Goal: Task Accomplishment & Management: Manage account settings

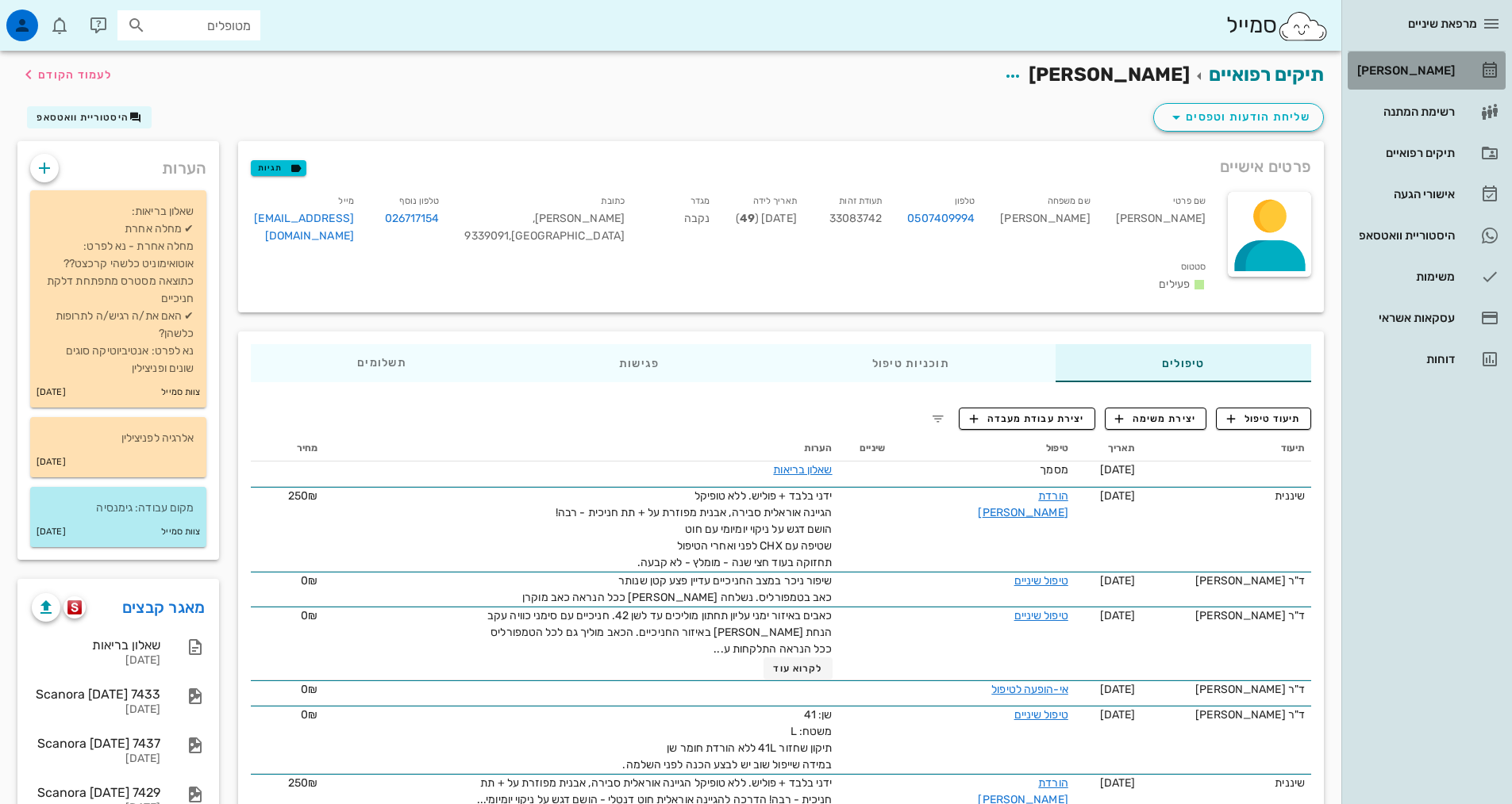
click at [1407, 71] on div "[PERSON_NAME]" at bounding box center [1404, 70] width 101 height 12
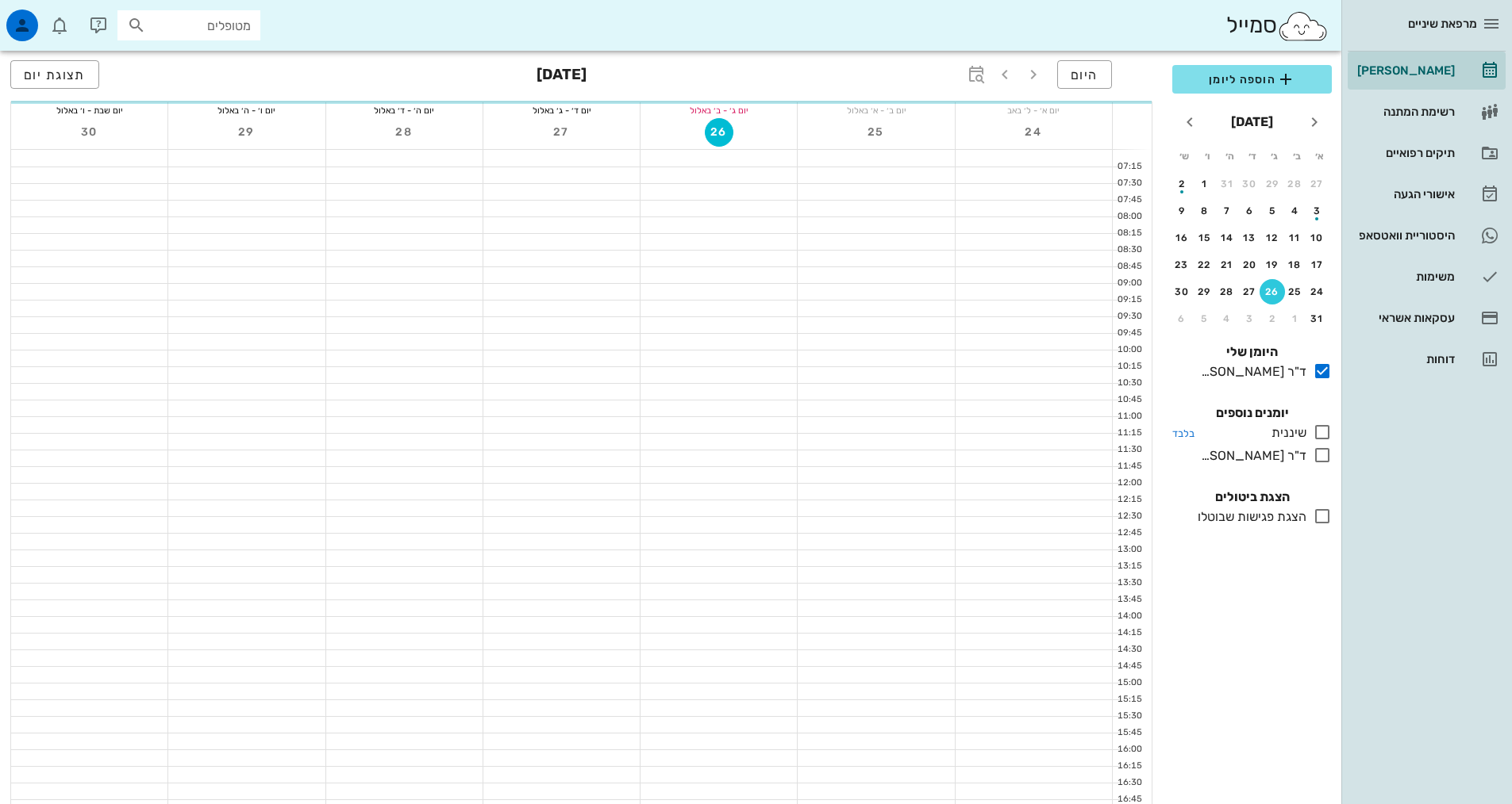
click at [1315, 431] on icon at bounding box center [1322, 432] width 19 height 19
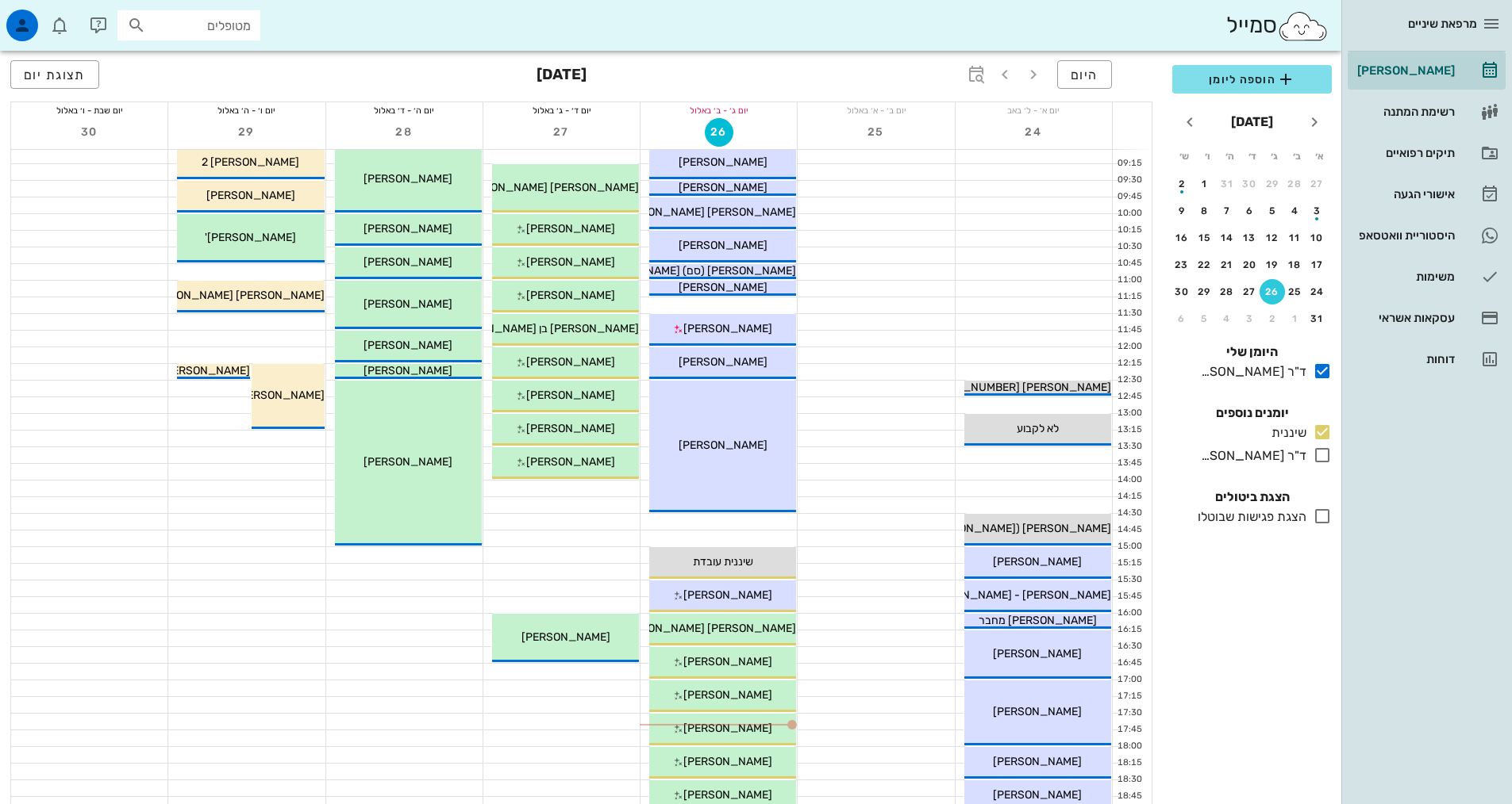
scroll to position [317, 0]
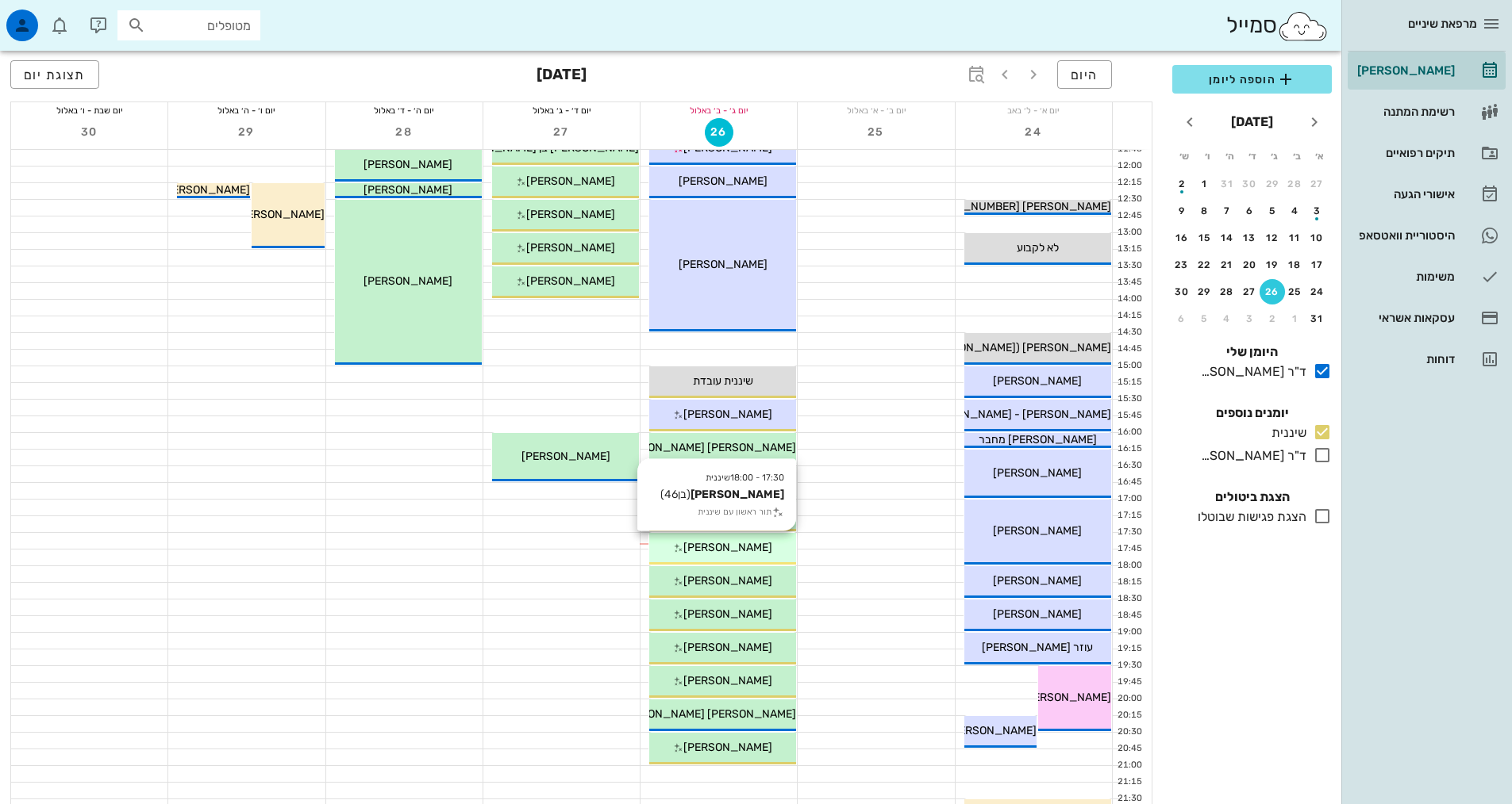
click at [757, 536] on div "17:30 - 18:00 שיננית [PERSON_NAME] (בן 46 ) תור ראשון עם שיננית [PERSON_NAME]" at bounding box center [722, 548] width 147 height 32
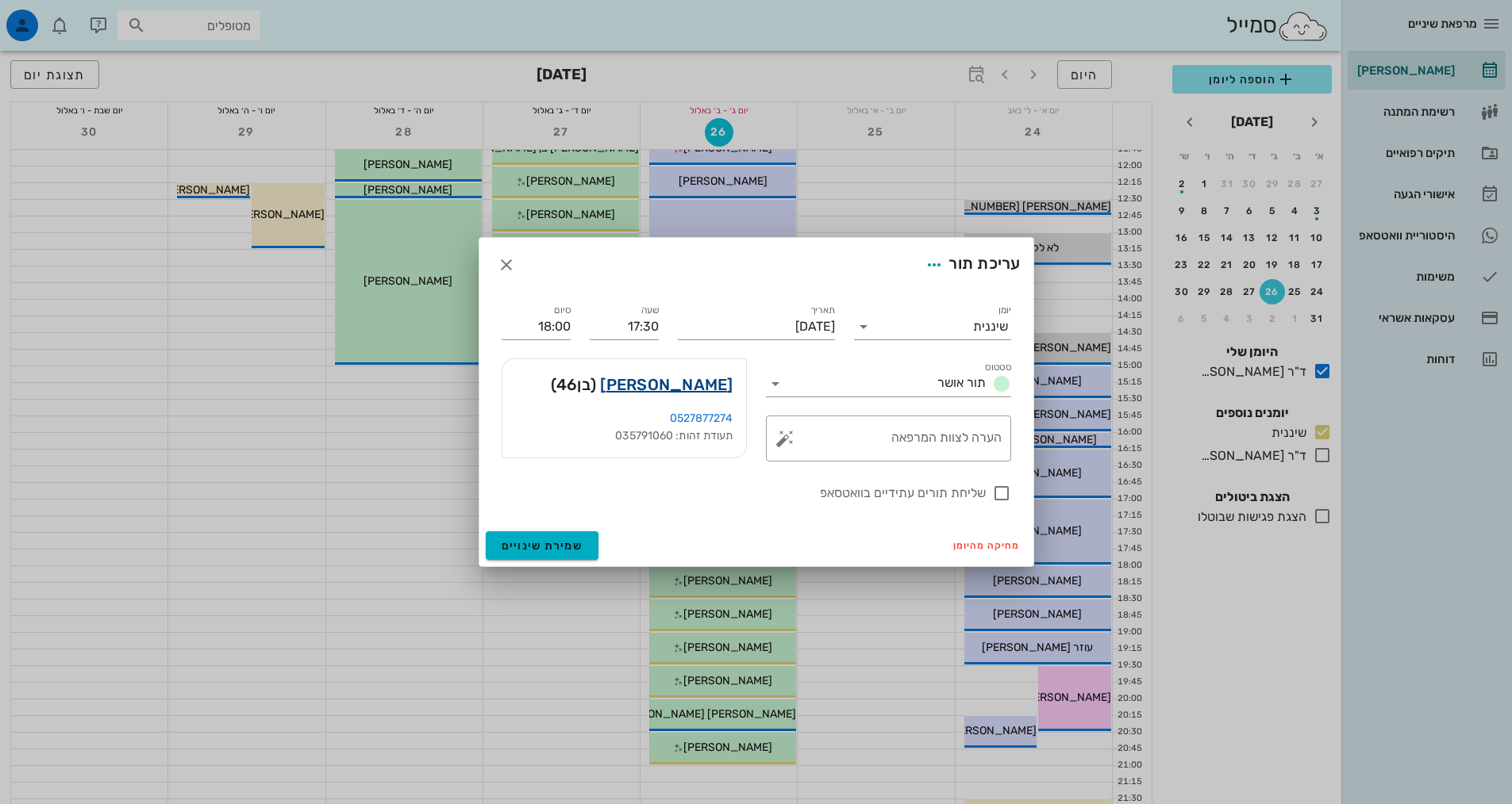
click at [702, 392] on link "[PERSON_NAME]" at bounding box center [666, 384] width 132 height 25
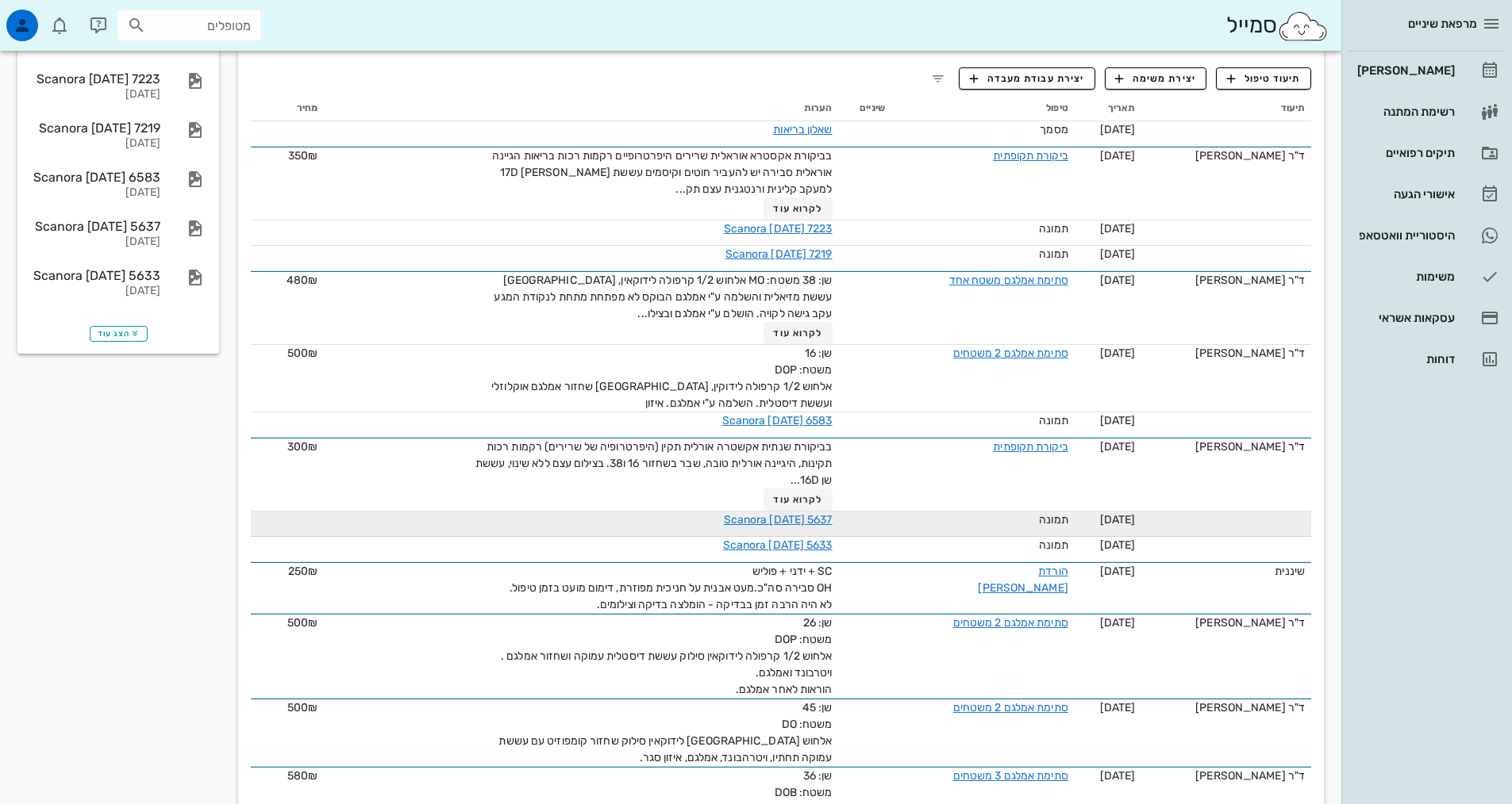
scroll to position [555, 0]
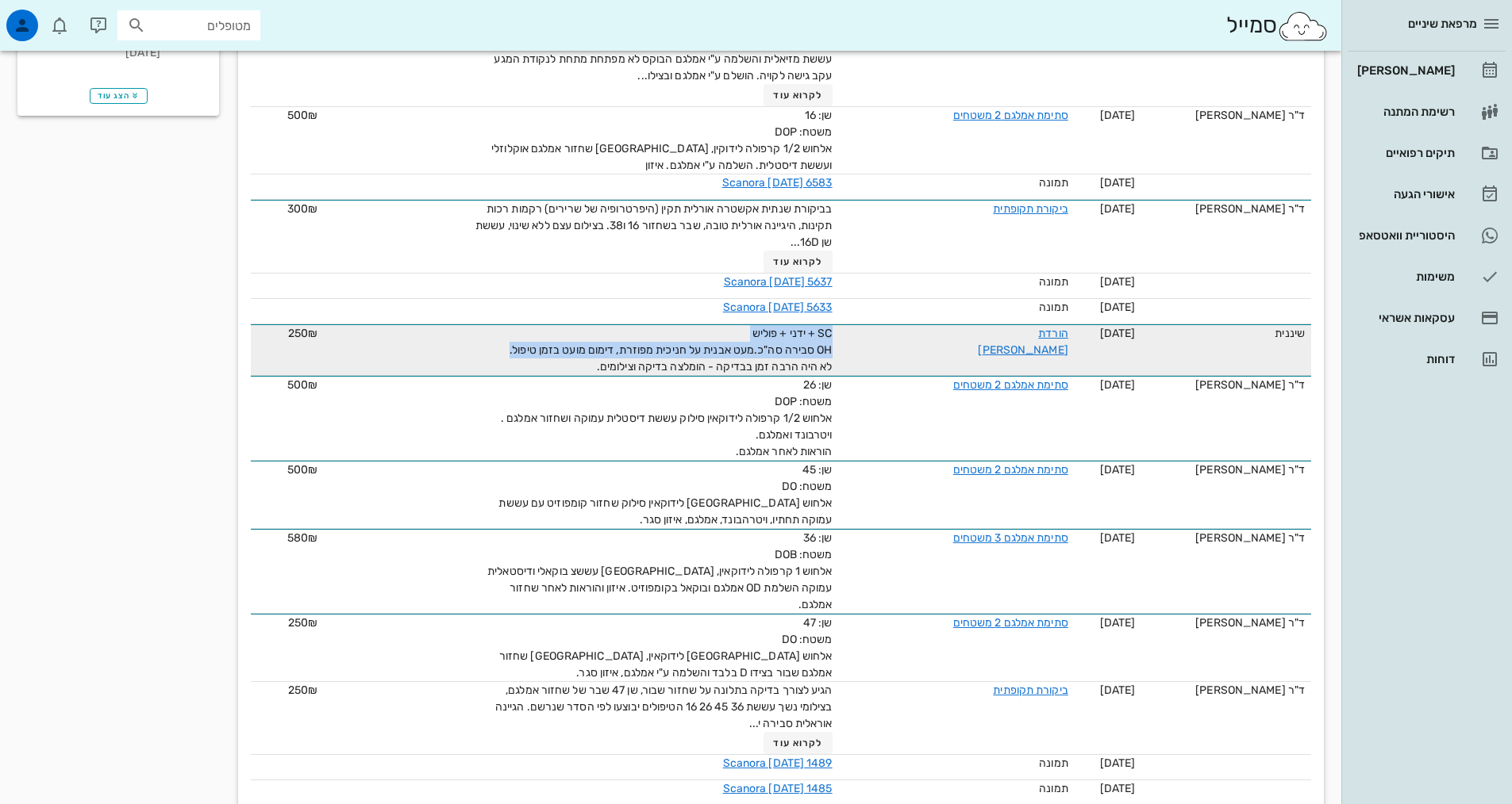
drag, startPoint x: 500, startPoint y: 345, endPoint x: 844, endPoint y: 328, distance: 344.4
click at [838, 328] on td "SC + ידני + פוליש OH סבירה סה"כ.מעט אבנית על חניכית מפוזרת, דימום מועט בזמן טיפ…" at bounding box center [581, 350] width 514 height 52
copy span "SC + ידני + פוליש OH סבירה סה"כ.מעט אבנית על חניכית מפוזרת, דימום מועט בזמן טיפ…"
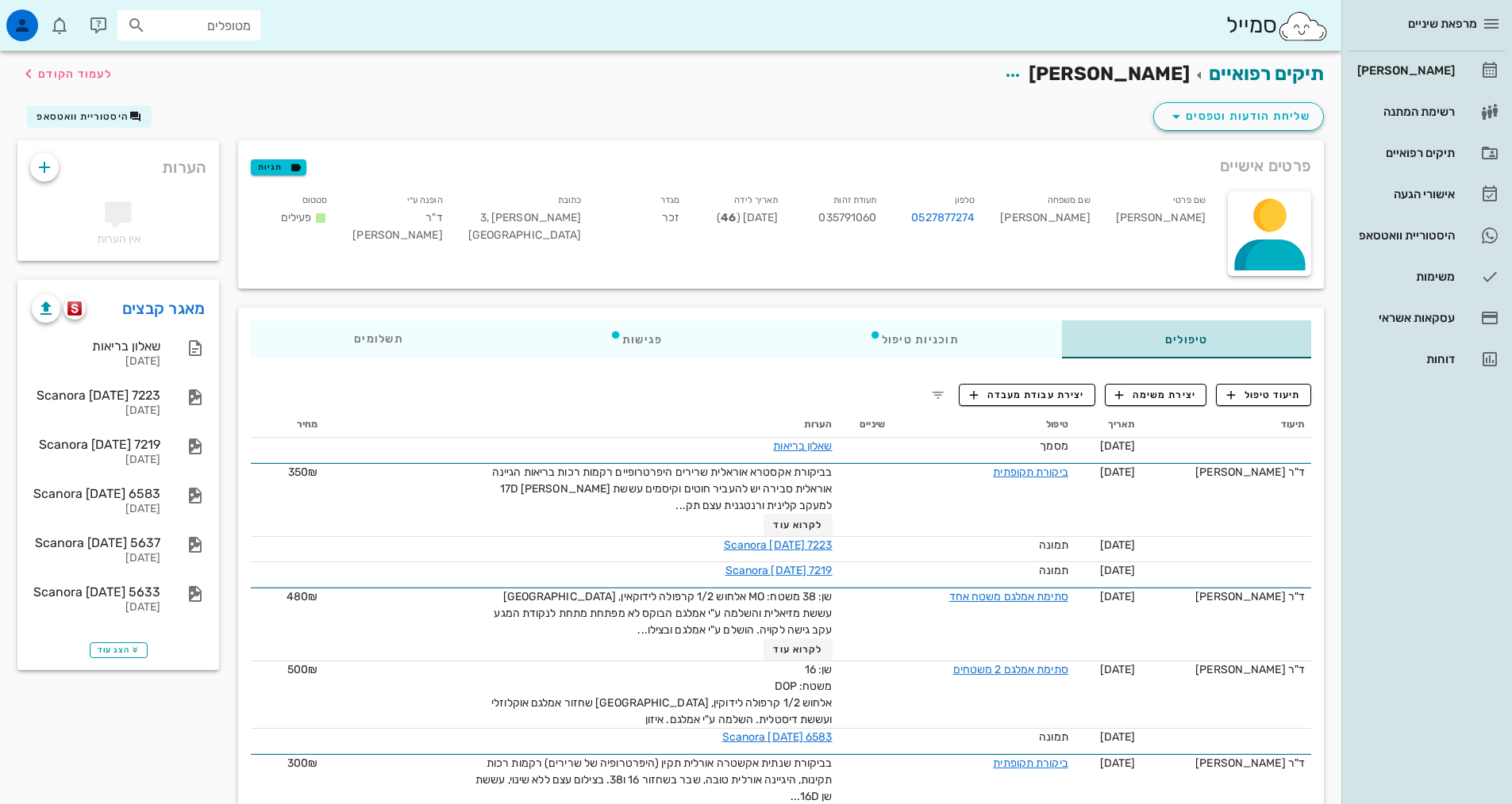
scroll to position [0, 0]
click at [1284, 389] on span "תיעוד טיפול" at bounding box center [1264, 396] width 74 height 14
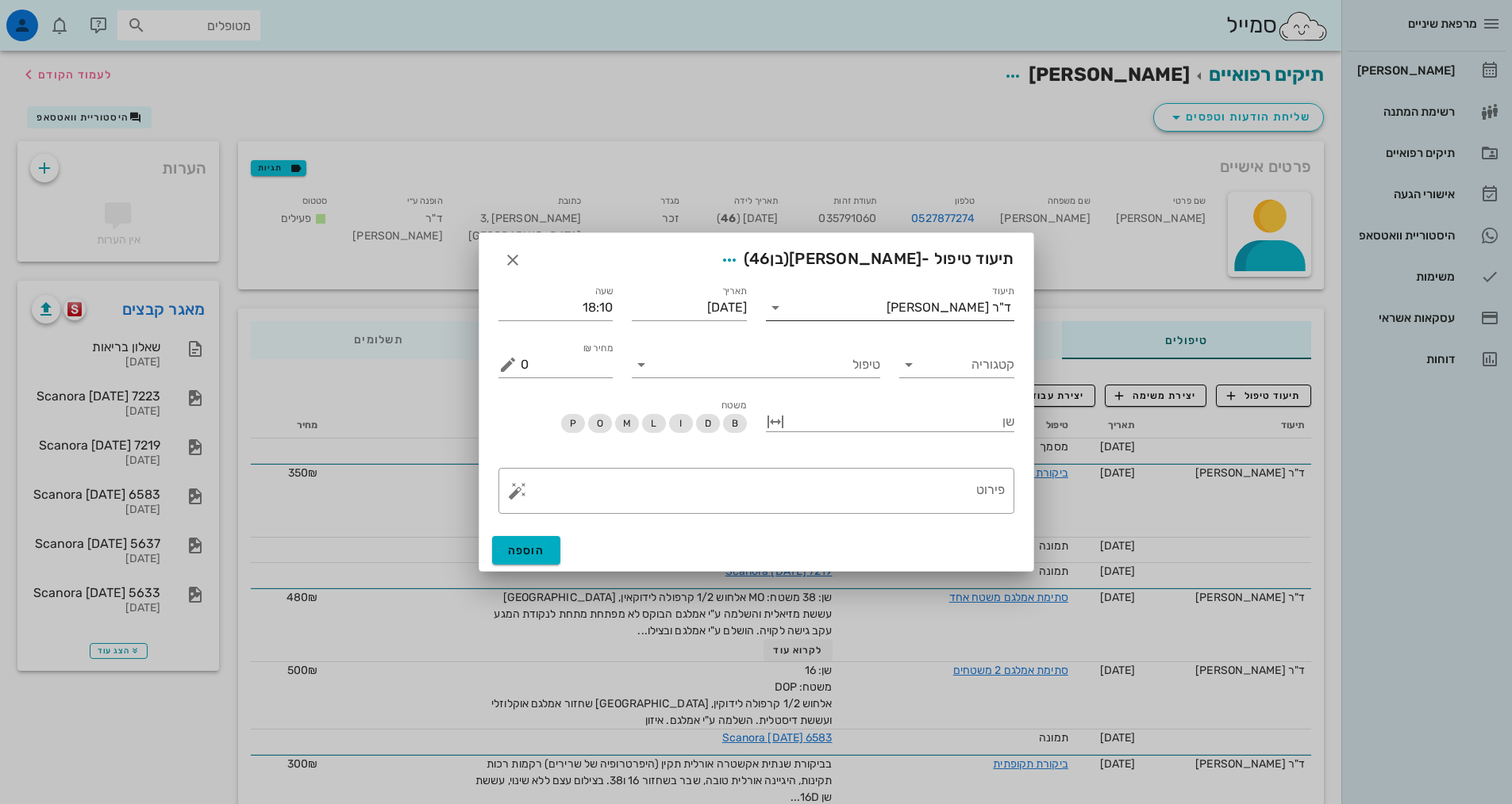
click at [946, 310] on div "ד"ר [PERSON_NAME]" at bounding box center [948, 308] width 125 height 14
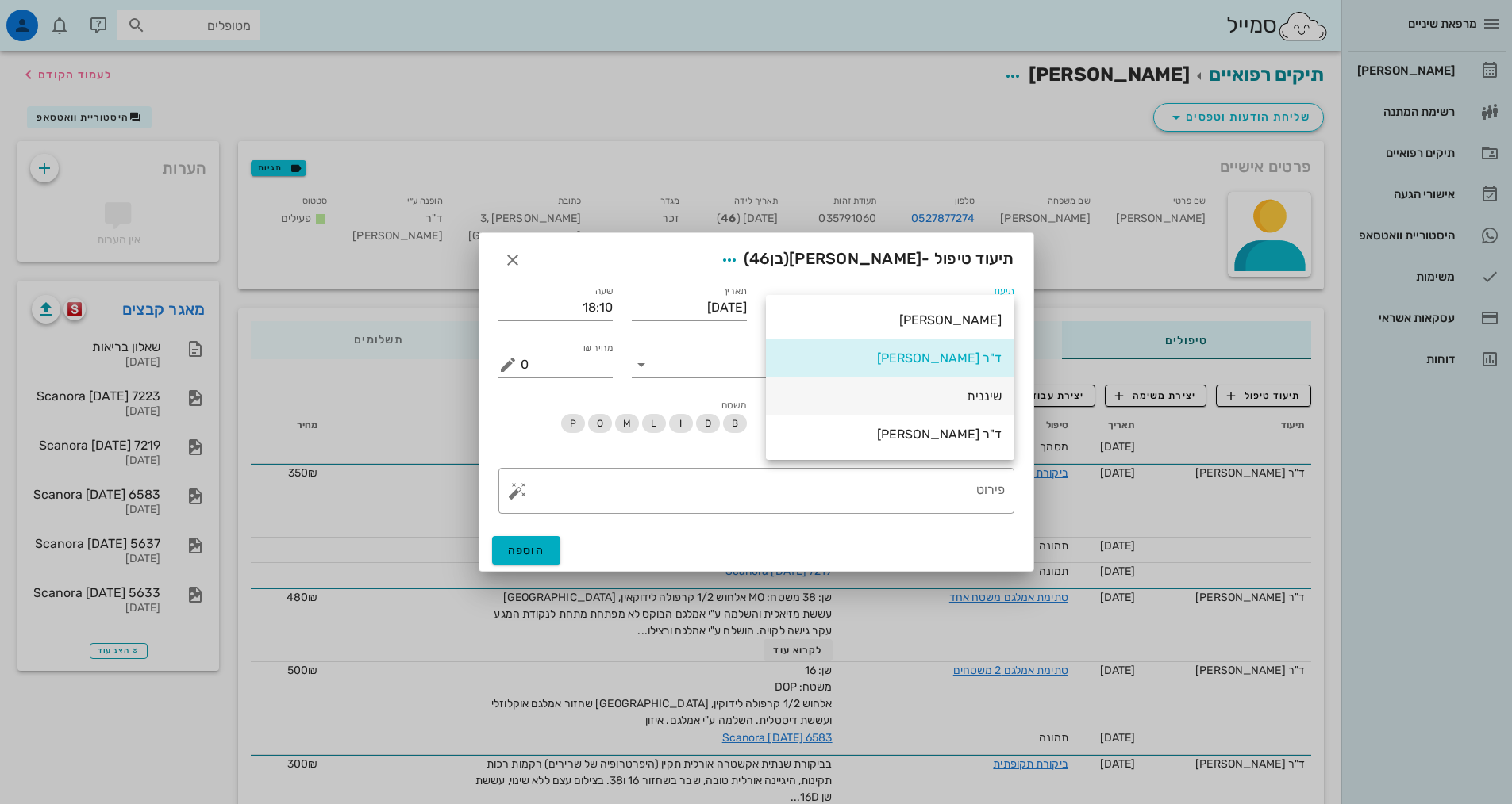
click at [978, 386] on div "שיננית" at bounding box center [890, 397] width 223 height 34
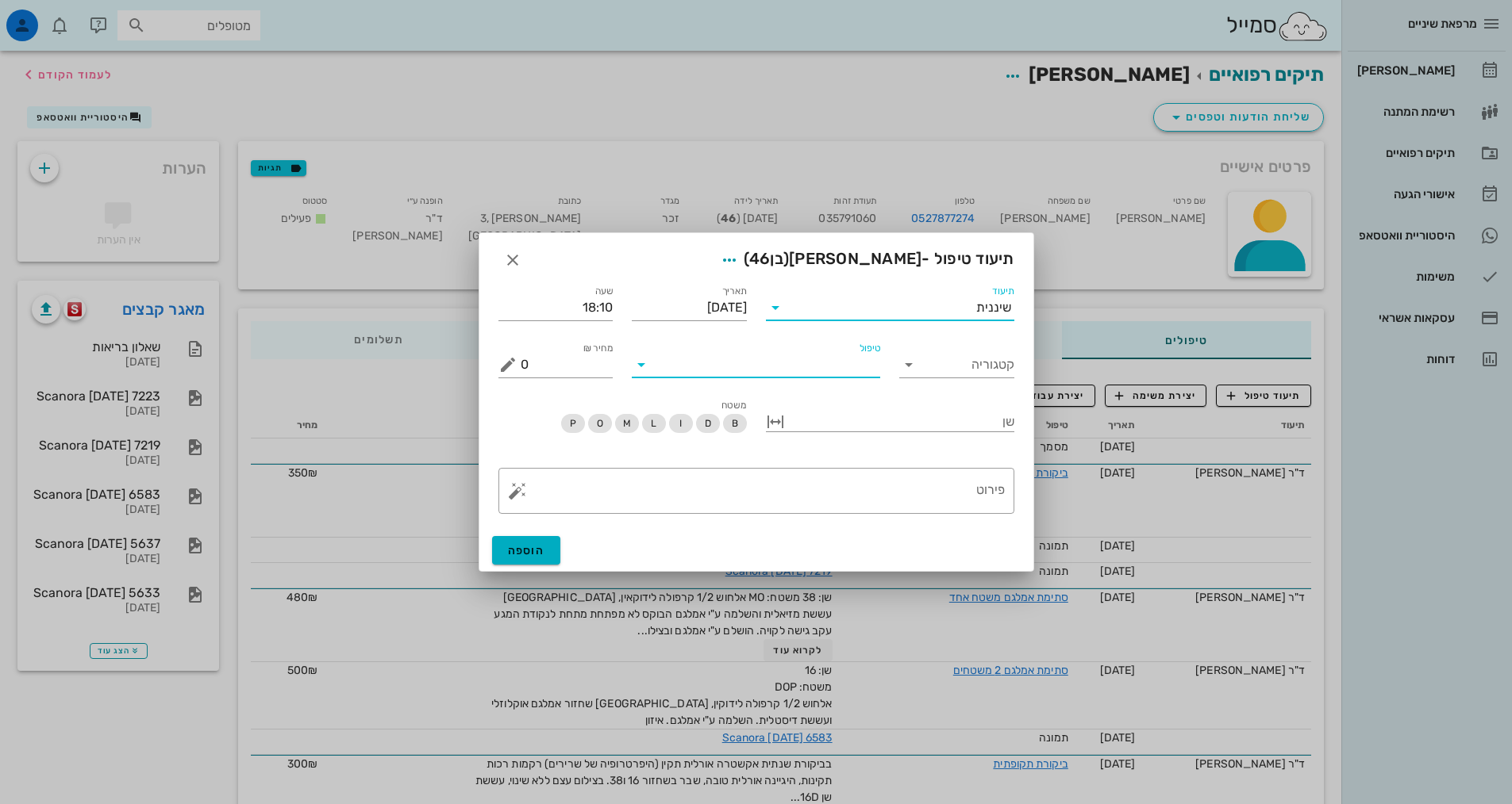
click at [851, 362] on input "טיפול" at bounding box center [767, 364] width 226 height 25
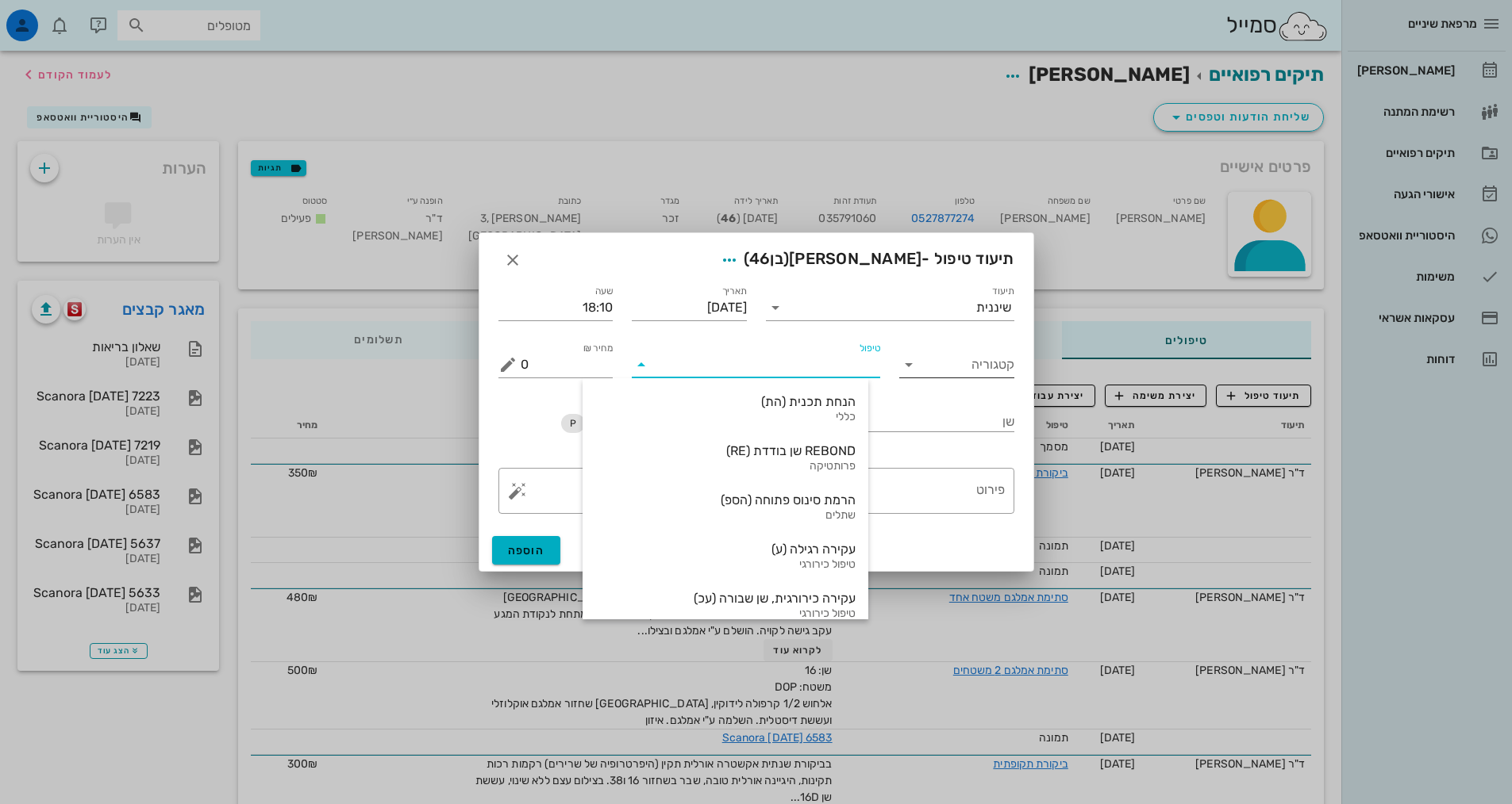
click at [983, 377] on input "קטגוריה" at bounding box center [969, 364] width 90 height 25
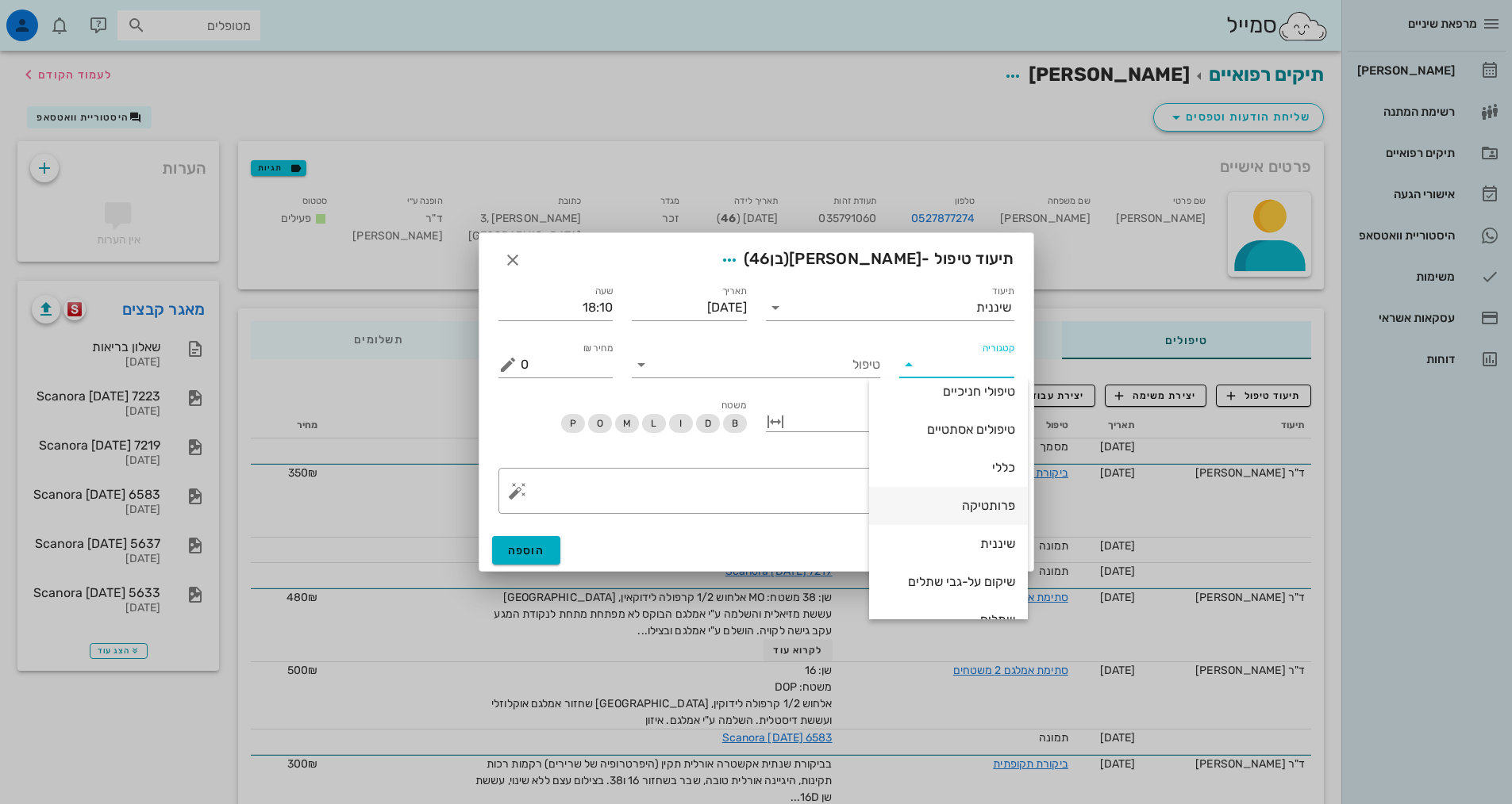
scroll to position [152, 0]
click at [988, 517] on div "שיננית" at bounding box center [947, 517] width 133 height 15
type input "שיננית"
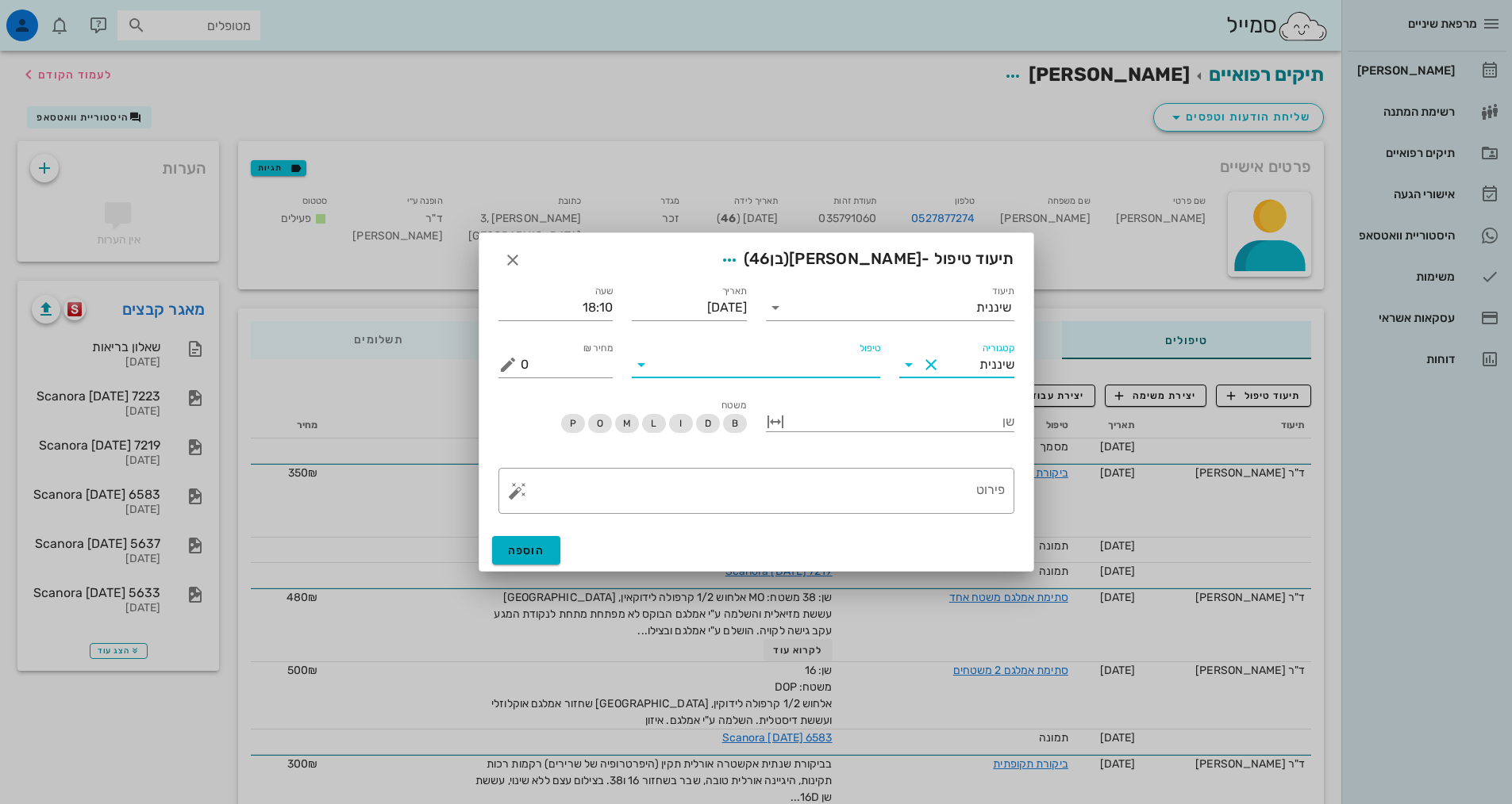
click at [858, 377] on input "טיפול" at bounding box center [767, 364] width 226 height 25
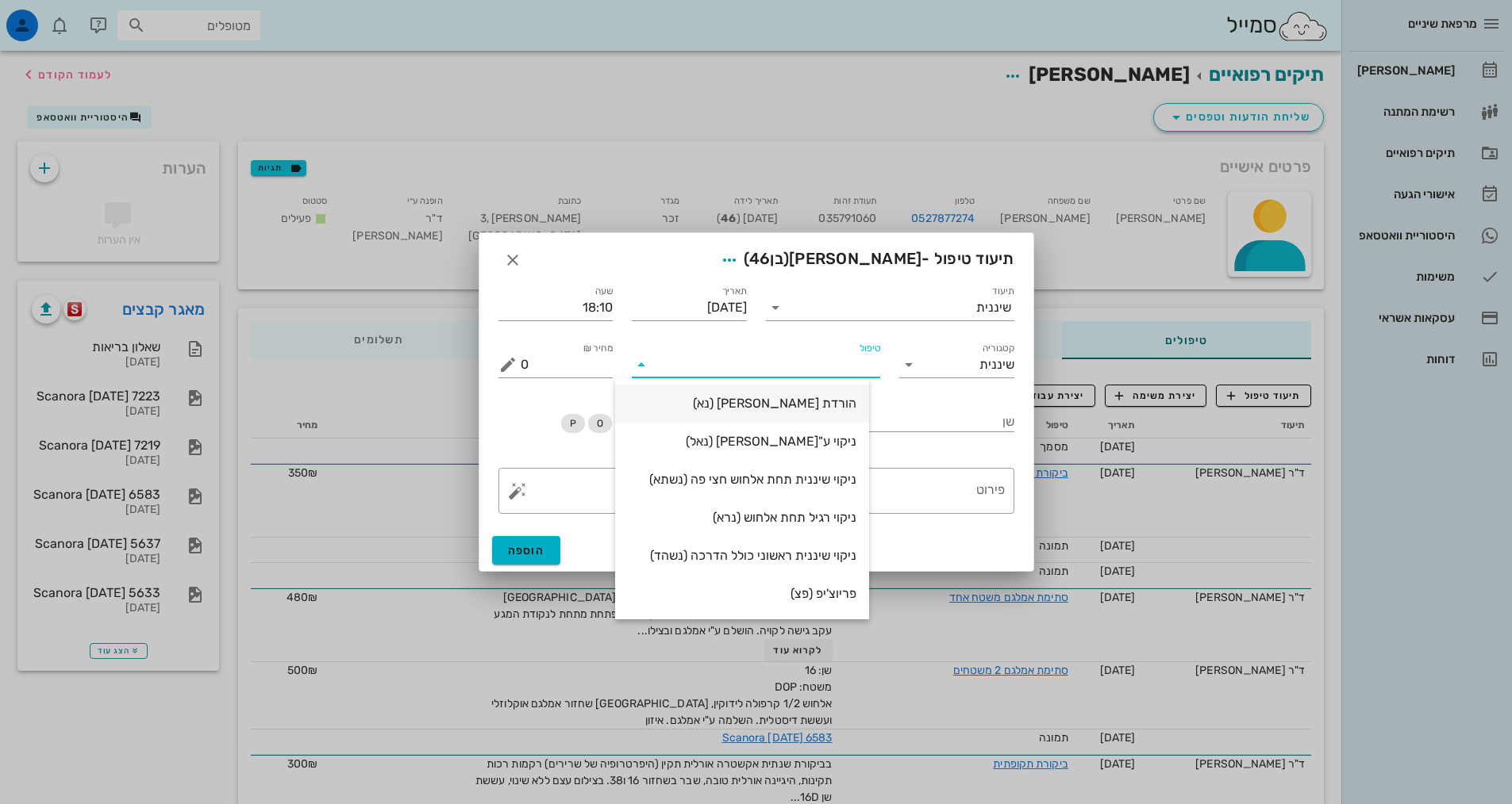
click at [843, 407] on div "הורדת [PERSON_NAME] (נא)" at bounding box center [742, 403] width 228 height 15
type input "250"
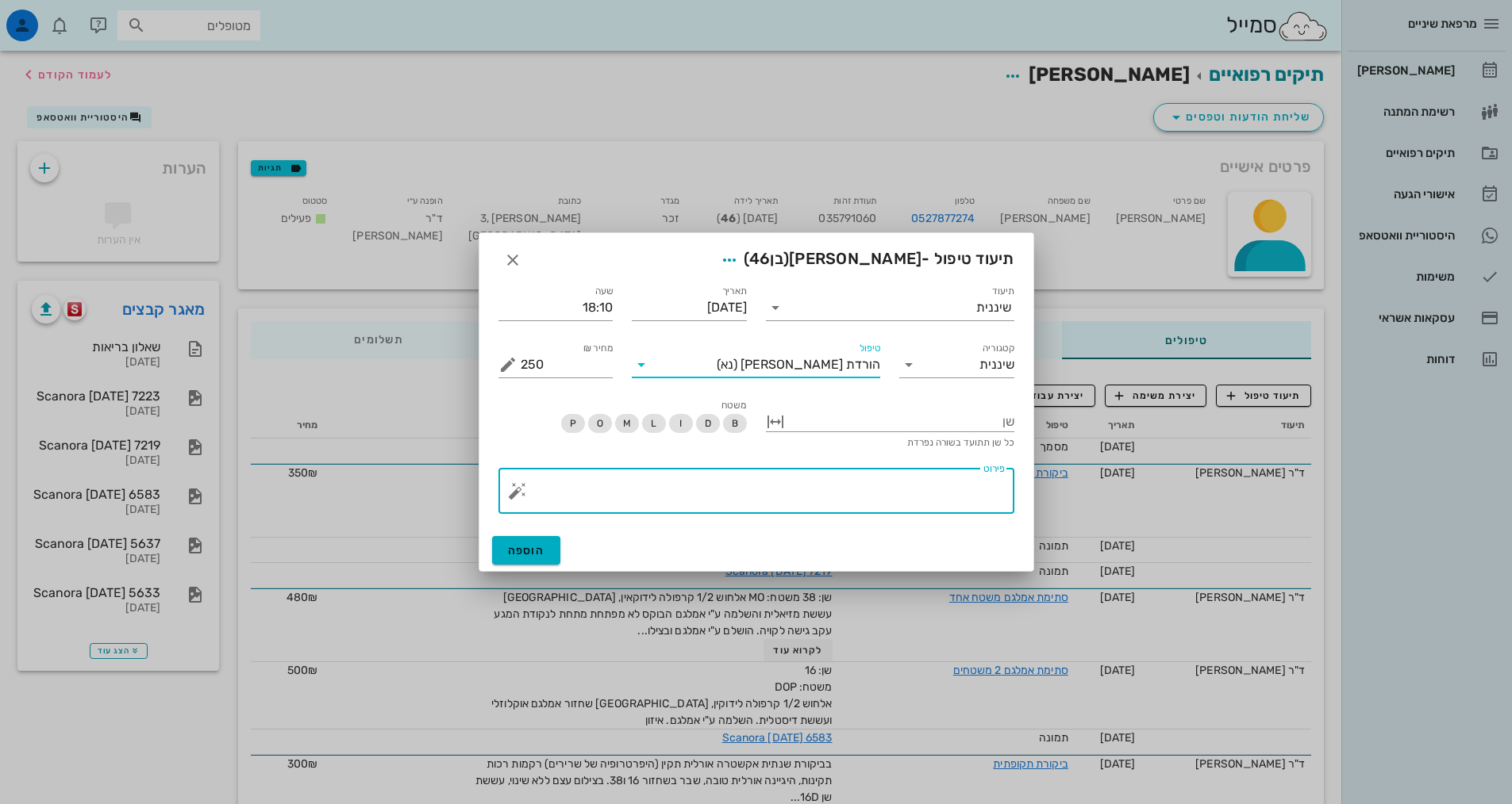
click at [895, 490] on textarea "פירוט" at bounding box center [762, 495] width 484 height 38
paste textarea "SC + ידני + פוליש OH סבירה סה"כ.מעט אבנית על חניכית מפוזרת, דימום מועט בזמן טיפ…"
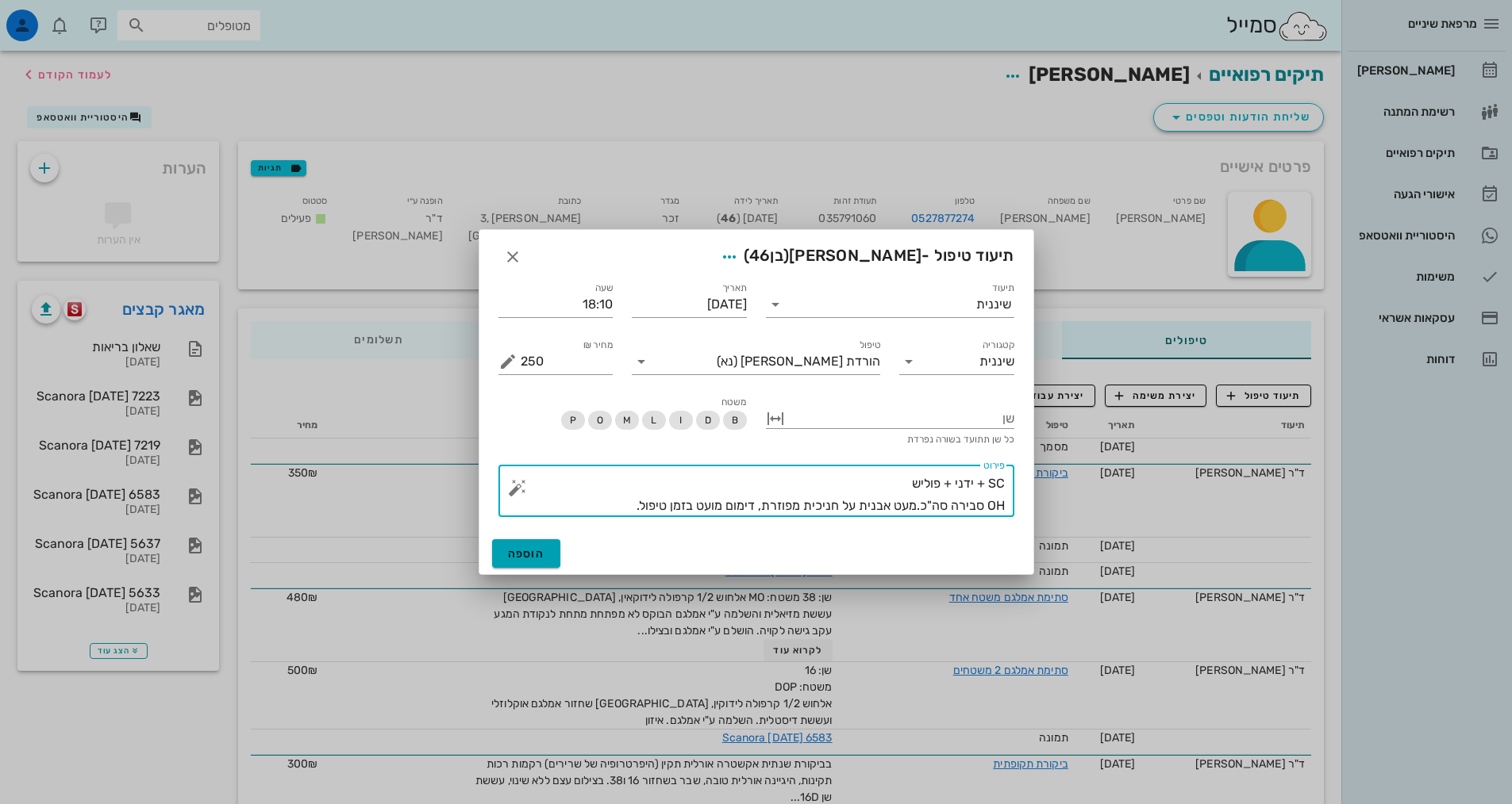
type textarea "SC + ידני + פוליש OH סבירה סה"כ.מעט אבנית על חניכית מפוזרת, דימום מועט בזמן טיפ…"
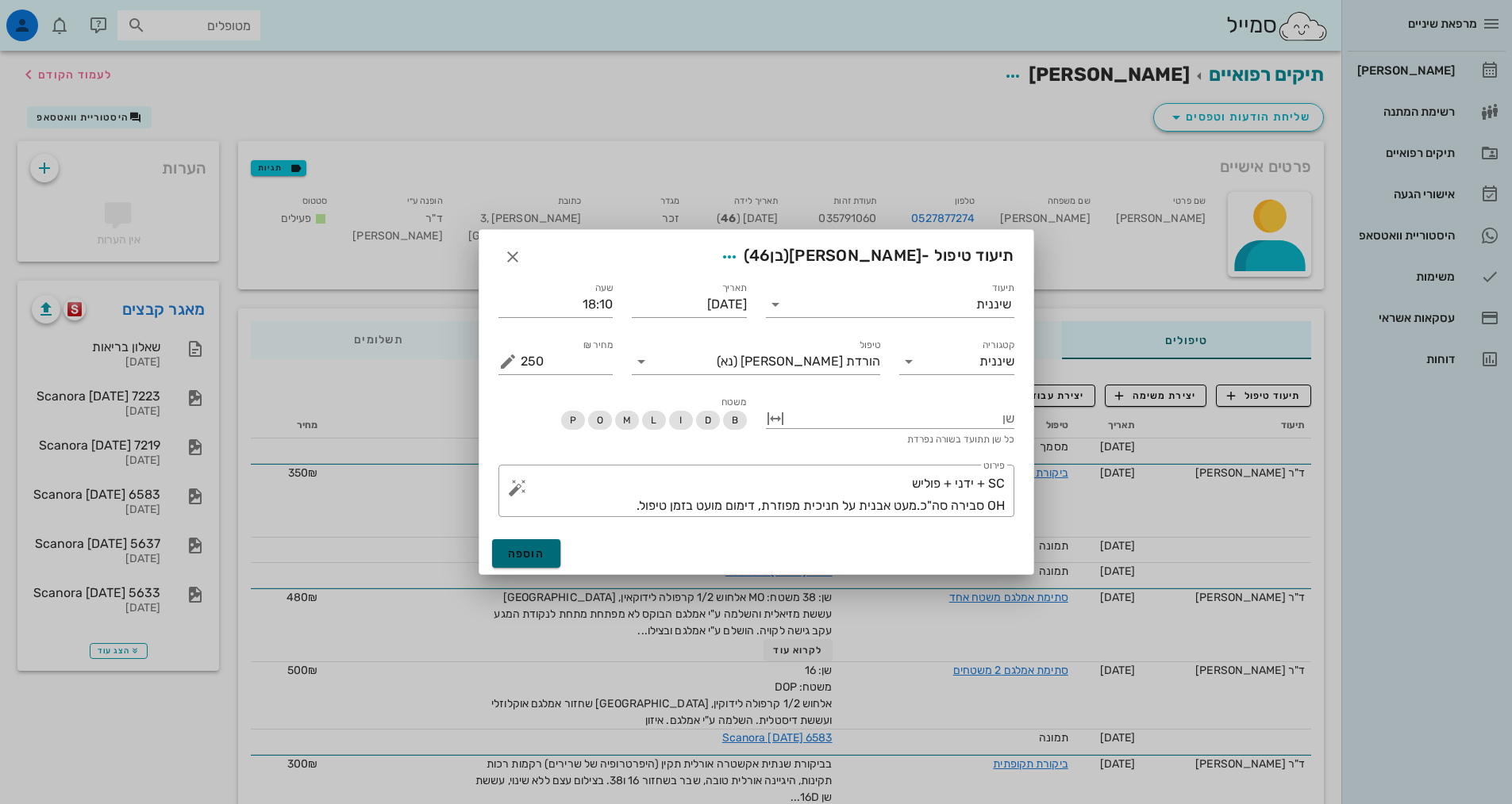
click at [514, 555] on span "הוספה" at bounding box center [526, 554] width 37 height 13
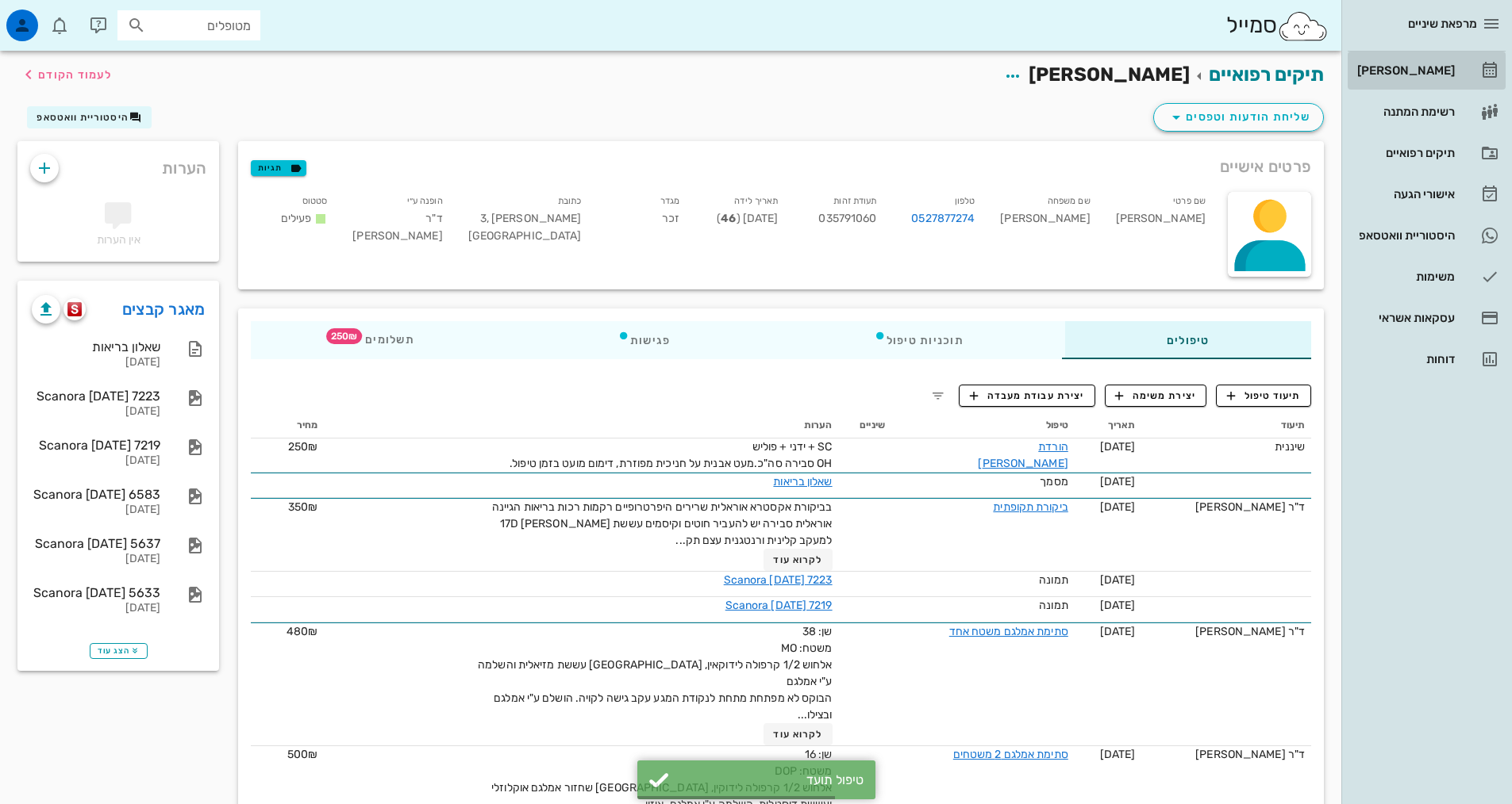
click at [1420, 76] on div "[PERSON_NAME]" at bounding box center [1404, 70] width 101 height 12
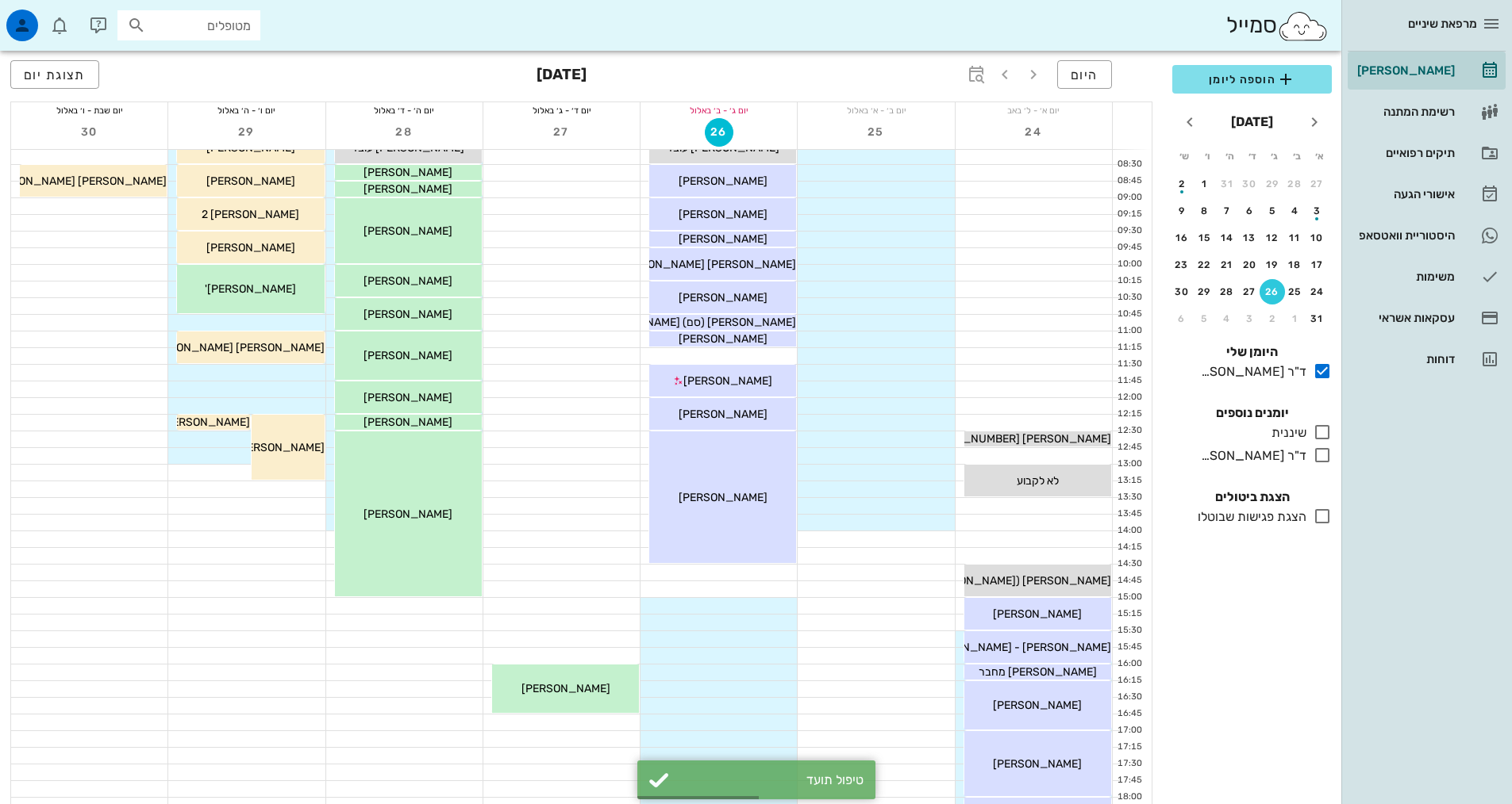
scroll to position [238, 0]
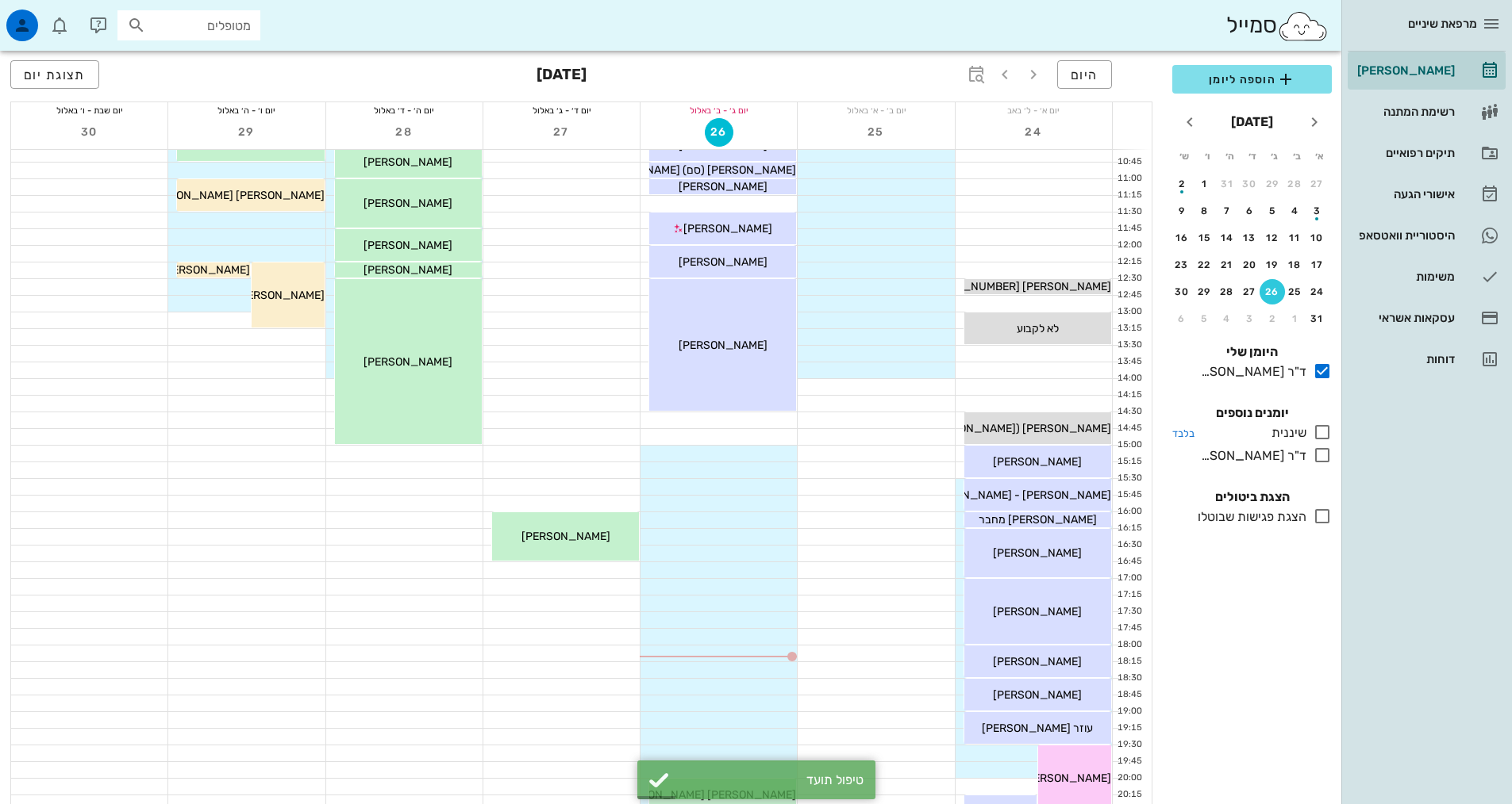
click at [1319, 436] on icon at bounding box center [1322, 432] width 19 height 19
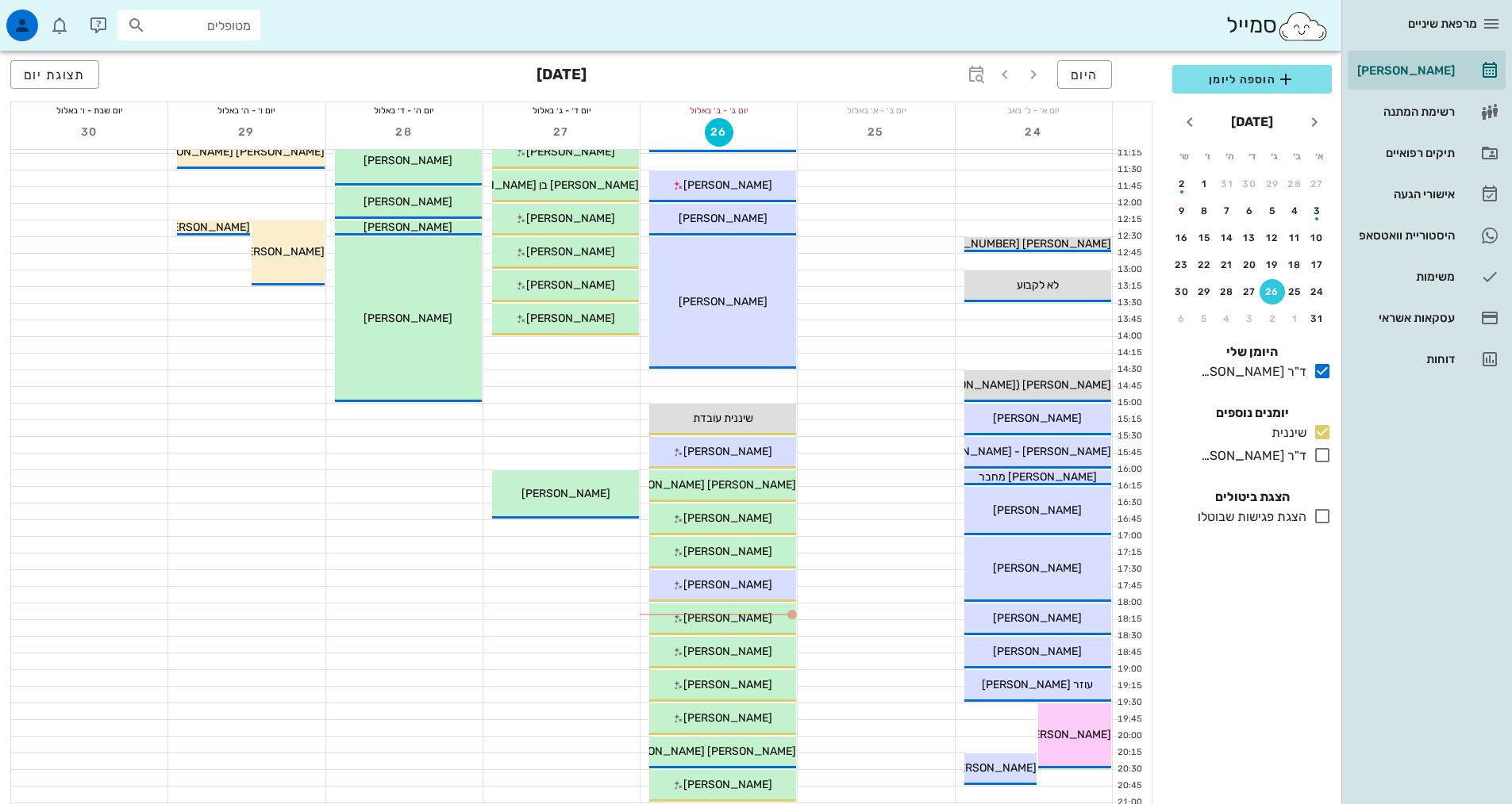
scroll to position [317, 0]
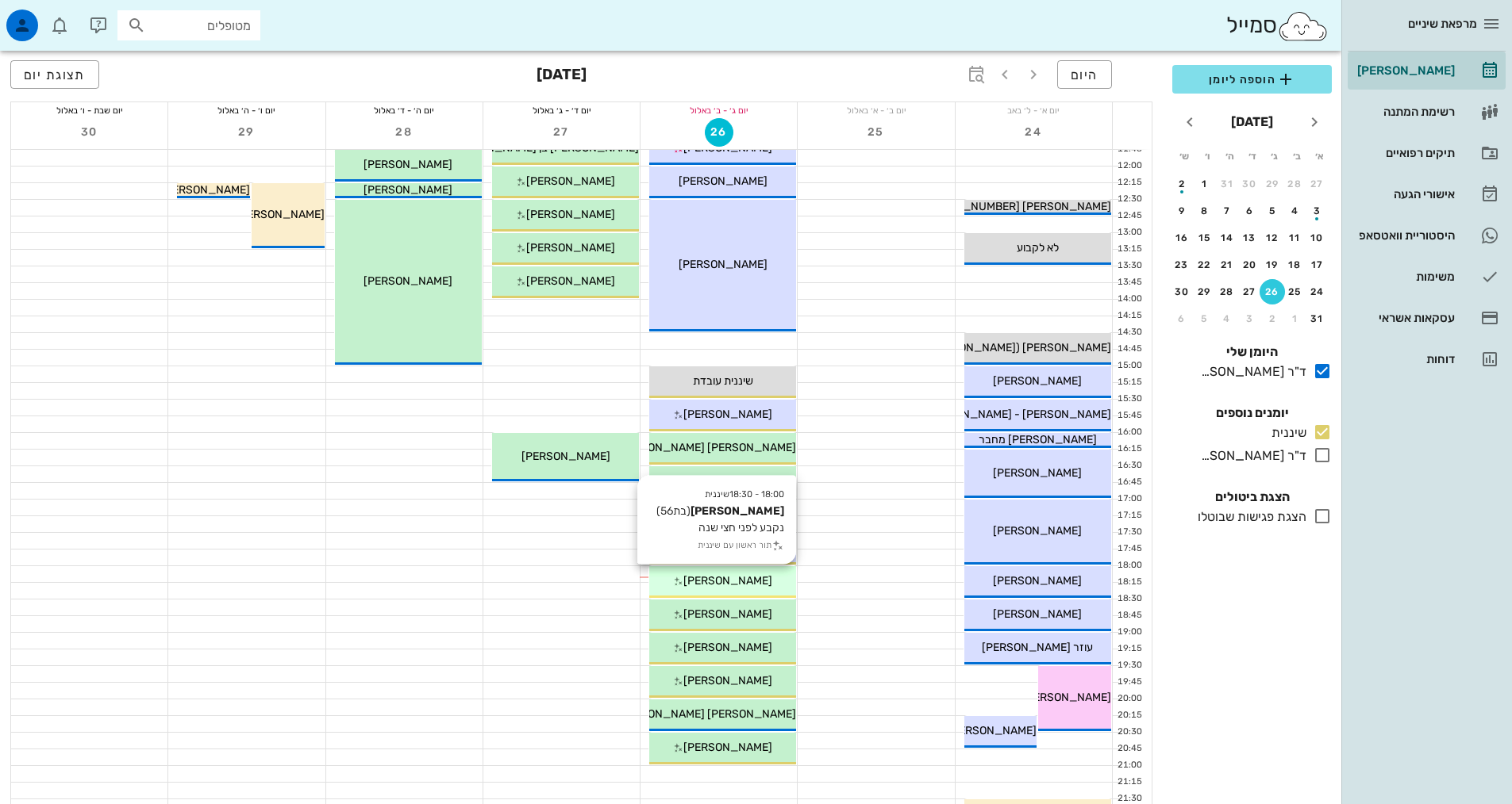
click at [716, 585] on span "[PERSON_NAME]" at bounding box center [728, 581] width 89 height 13
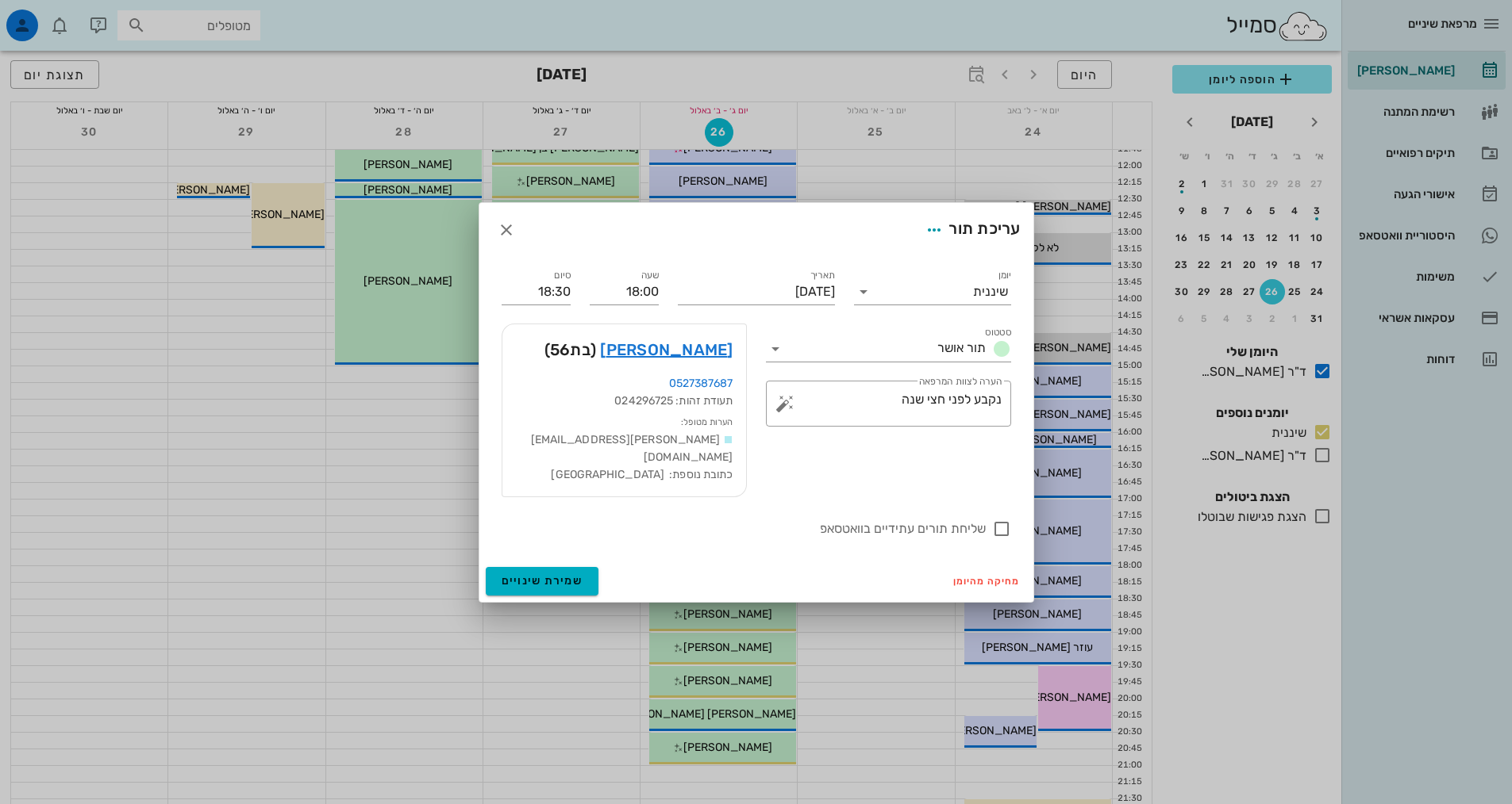
click at [716, 585] on div at bounding box center [756, 402] width 1512 height 804
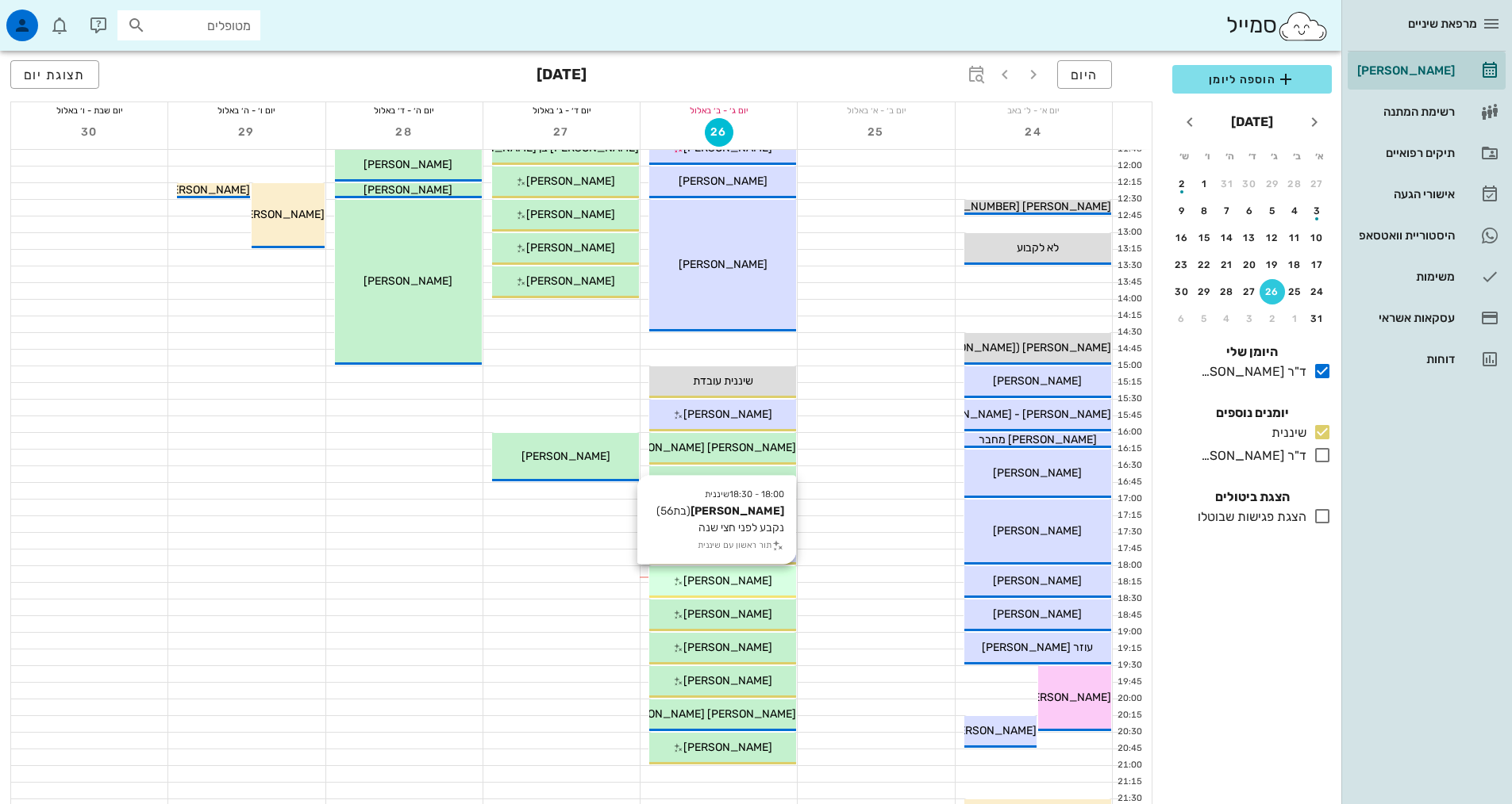
click at [681, 580] on div "[PERSON_NAME]" at bounding box center [722, 581] width 147 height 16
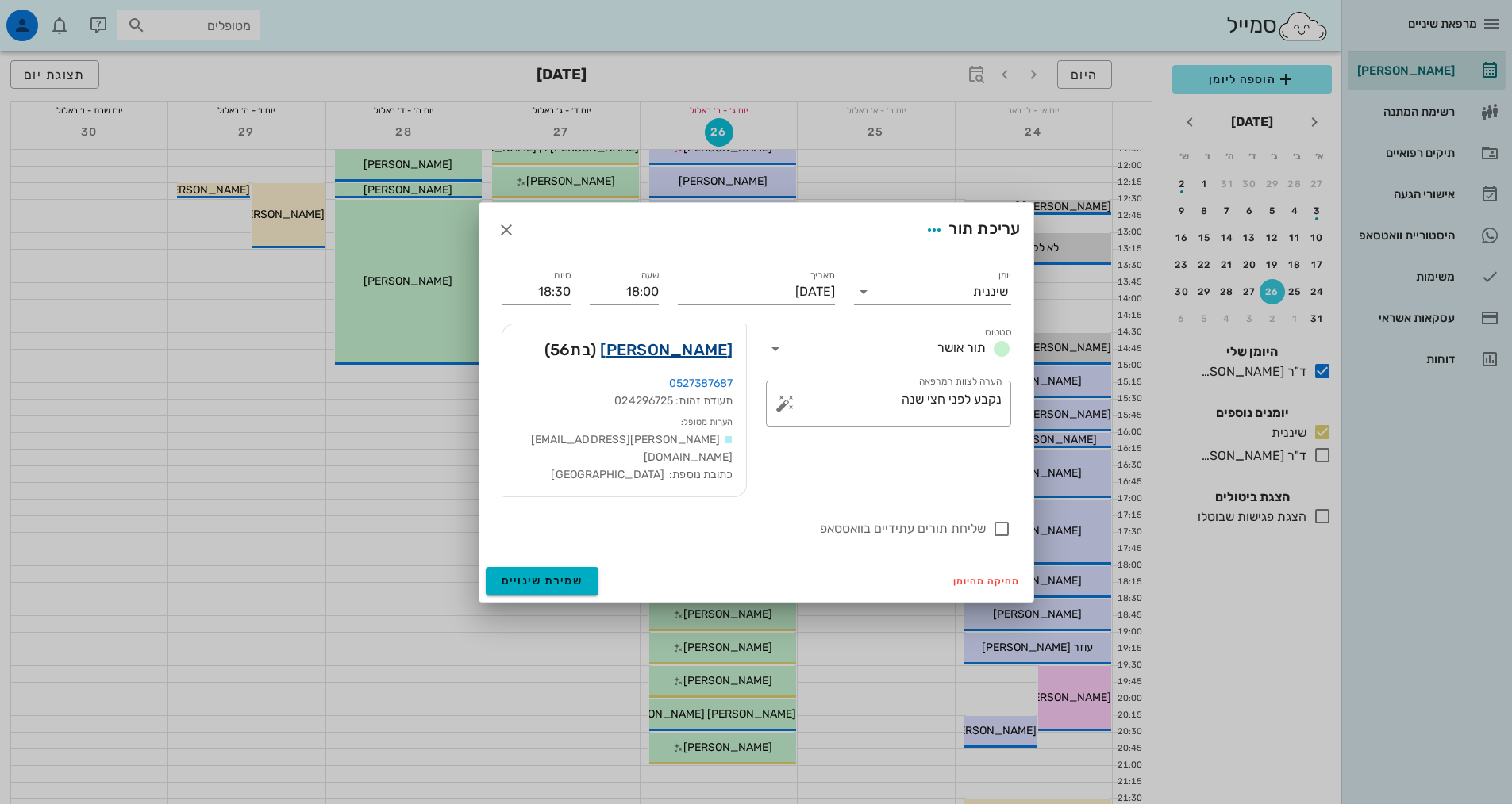
click at [703, 357] on link "[PERSON_NAME]" at bounding box center [666, 350] width 132 height 25
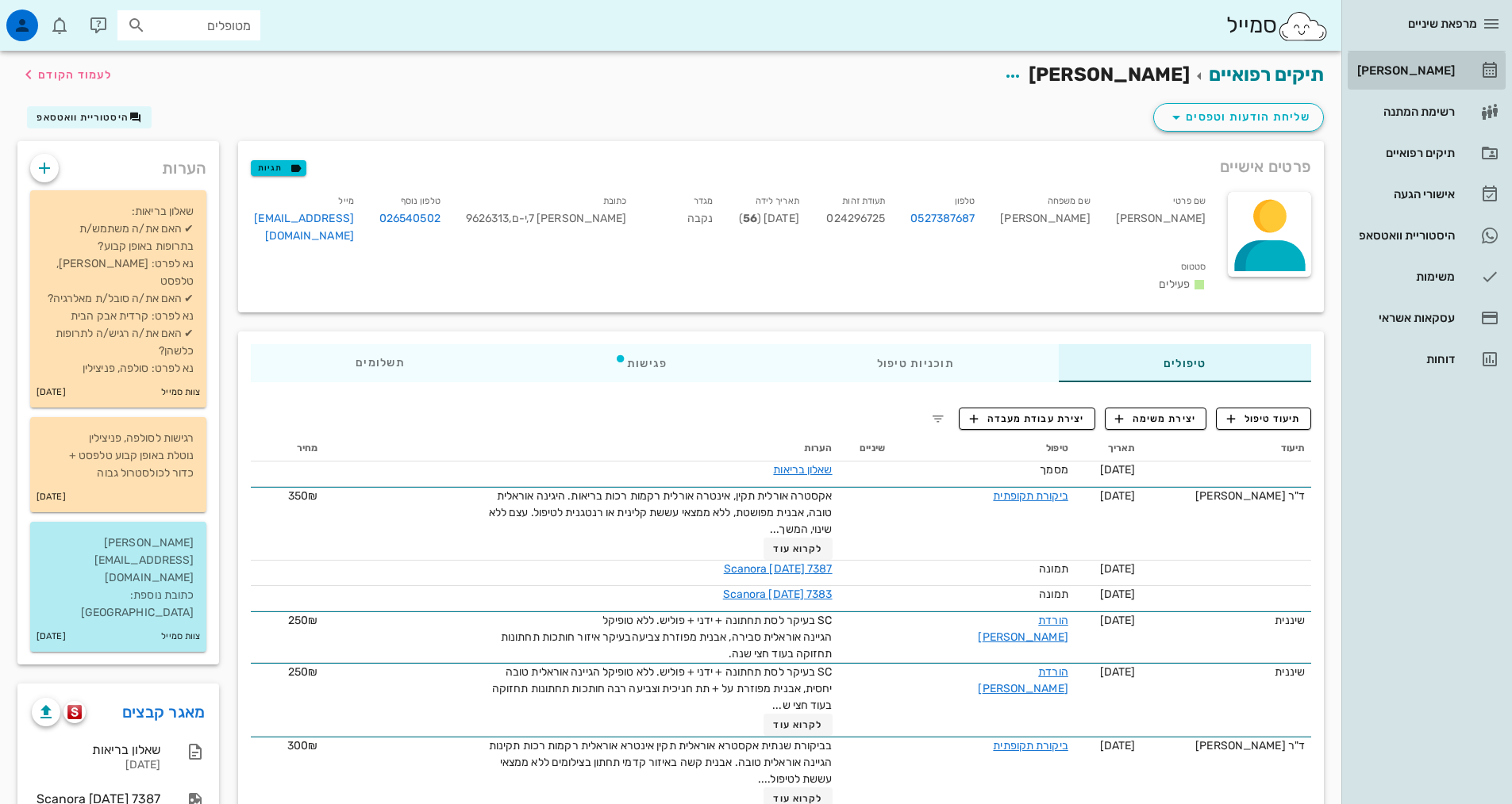
click at [1422, 66] on div "[PERSON_NAME]" at bounding box center [1404, 70] width 101 height 12
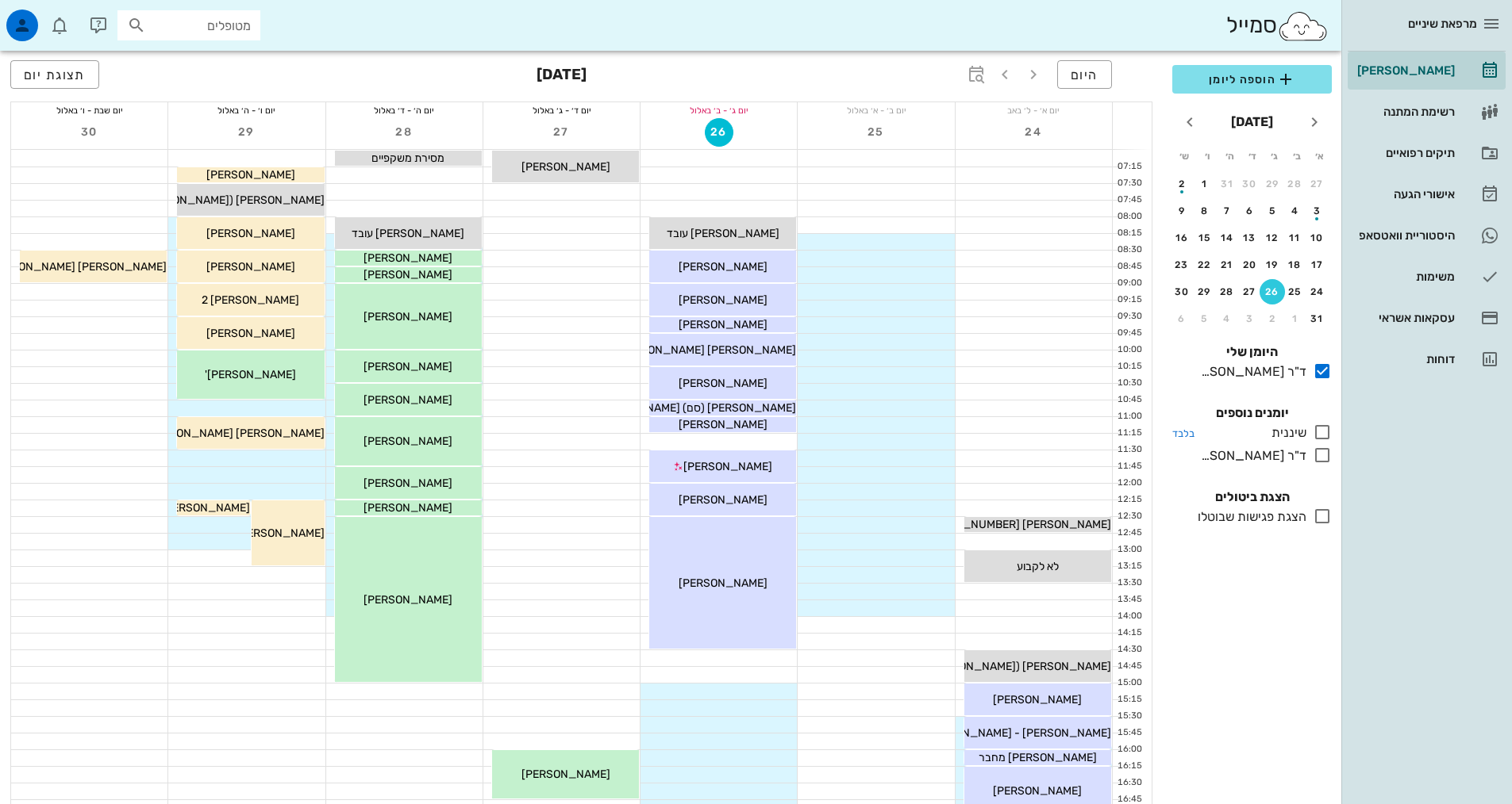
click at [1318, 430] on icon at bounding box center [1322, 432] width 19 height 19
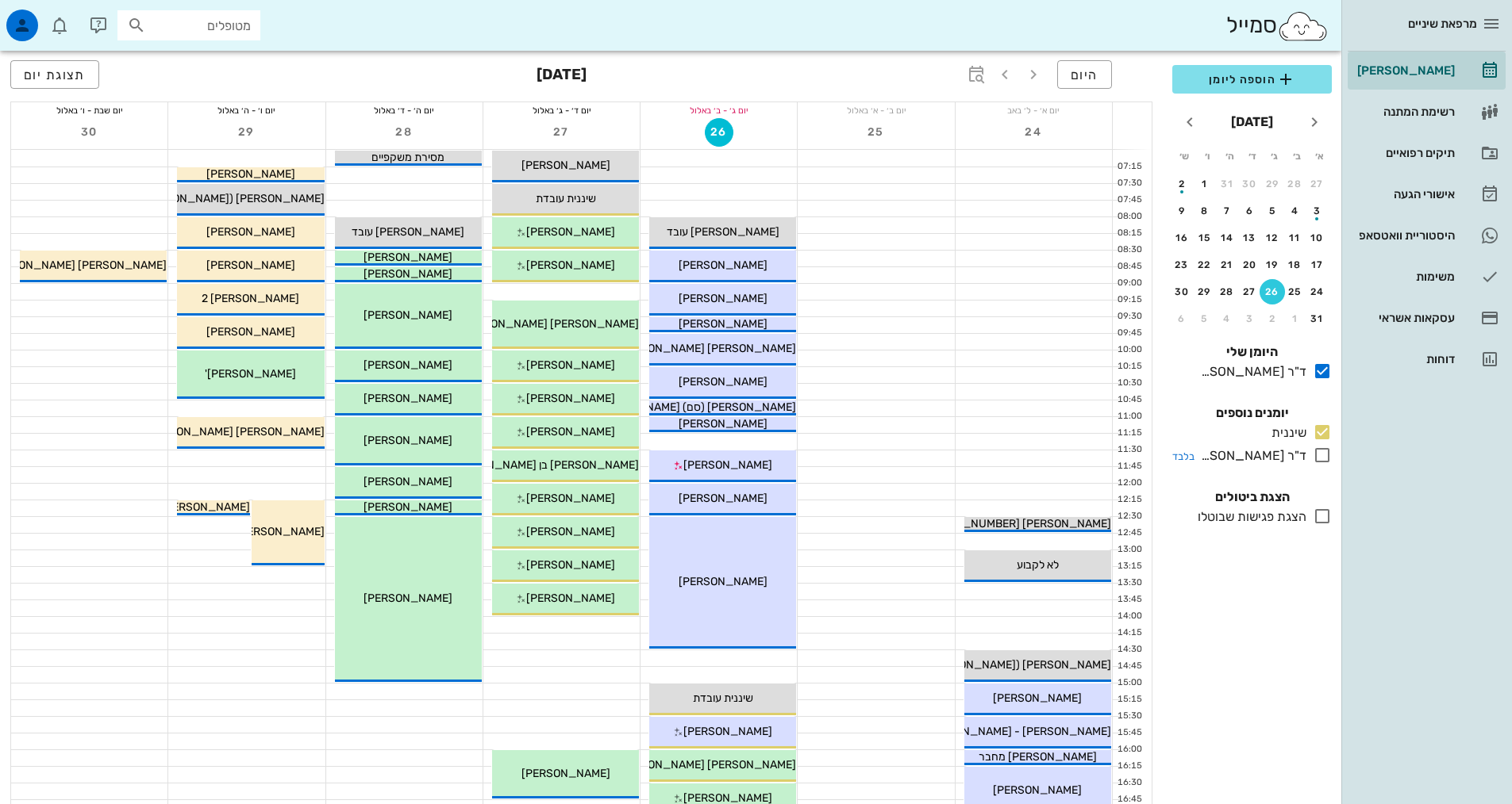
click at [1321, 453] on icon at bounding box center [1322, 455] width 19 height 19
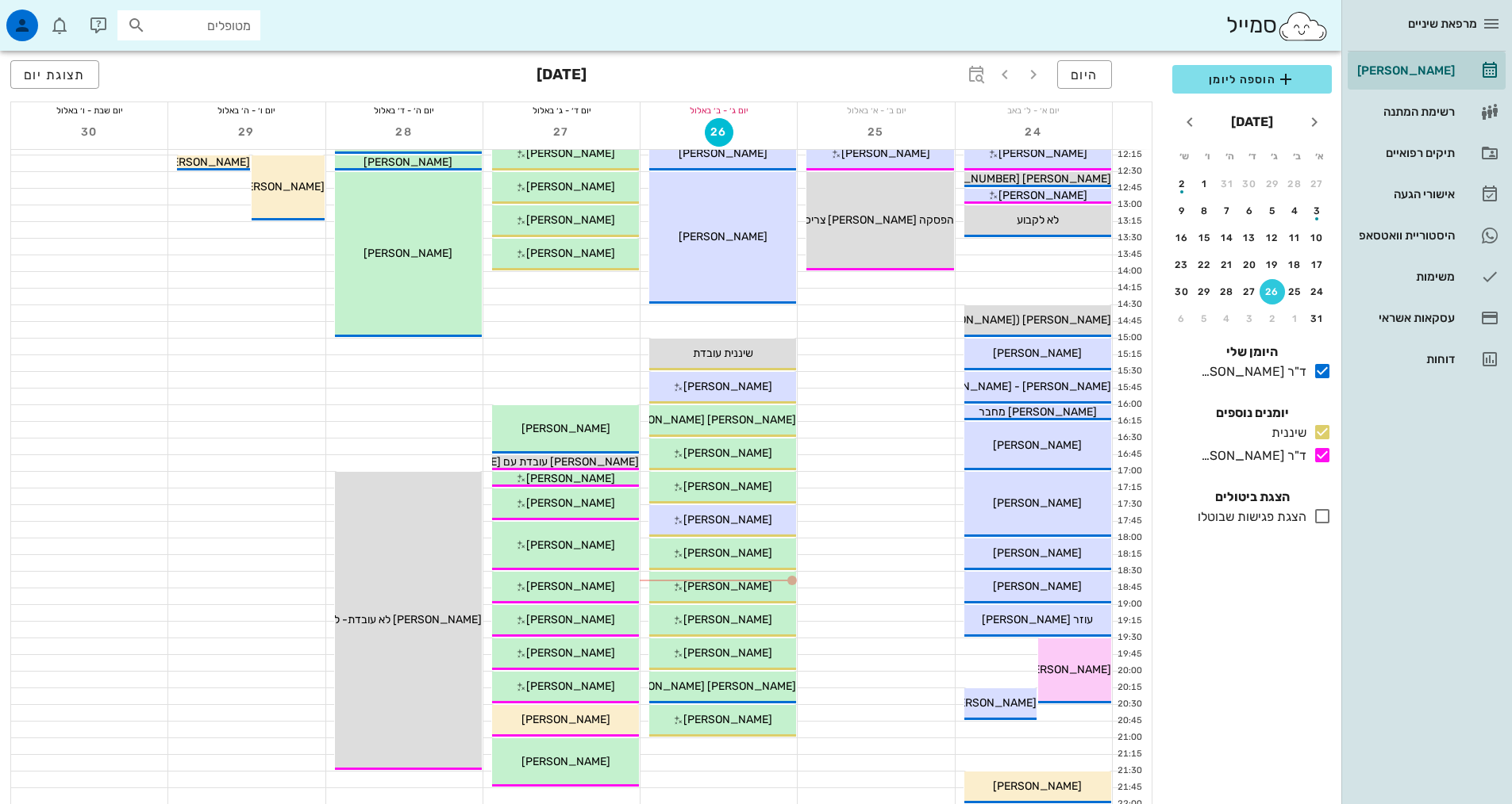
scroll to position [476, 0]
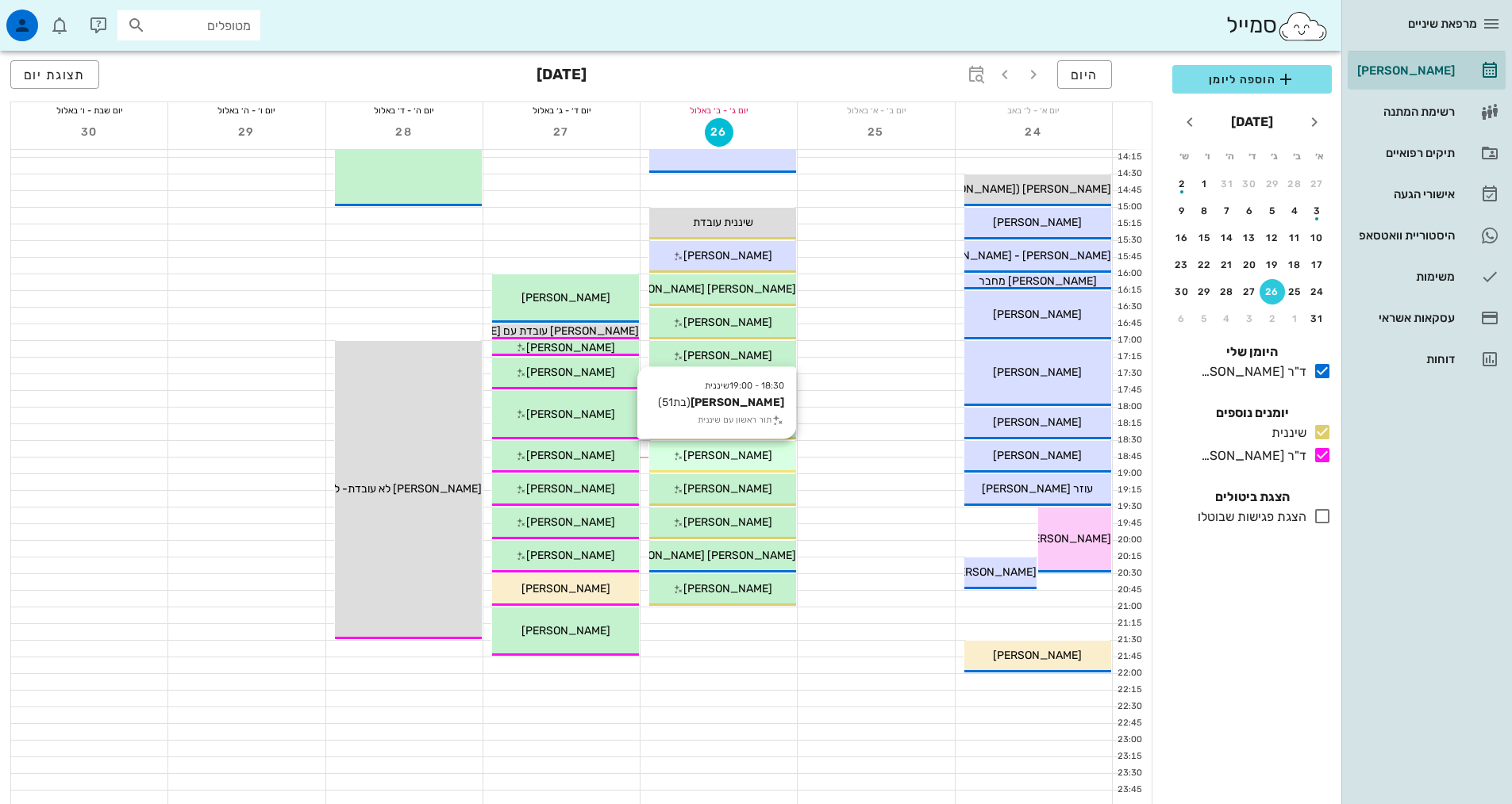
click at [757, 458] on span "[PERSON_NAME]" at bounding box center [728, 455] width 89 height 13
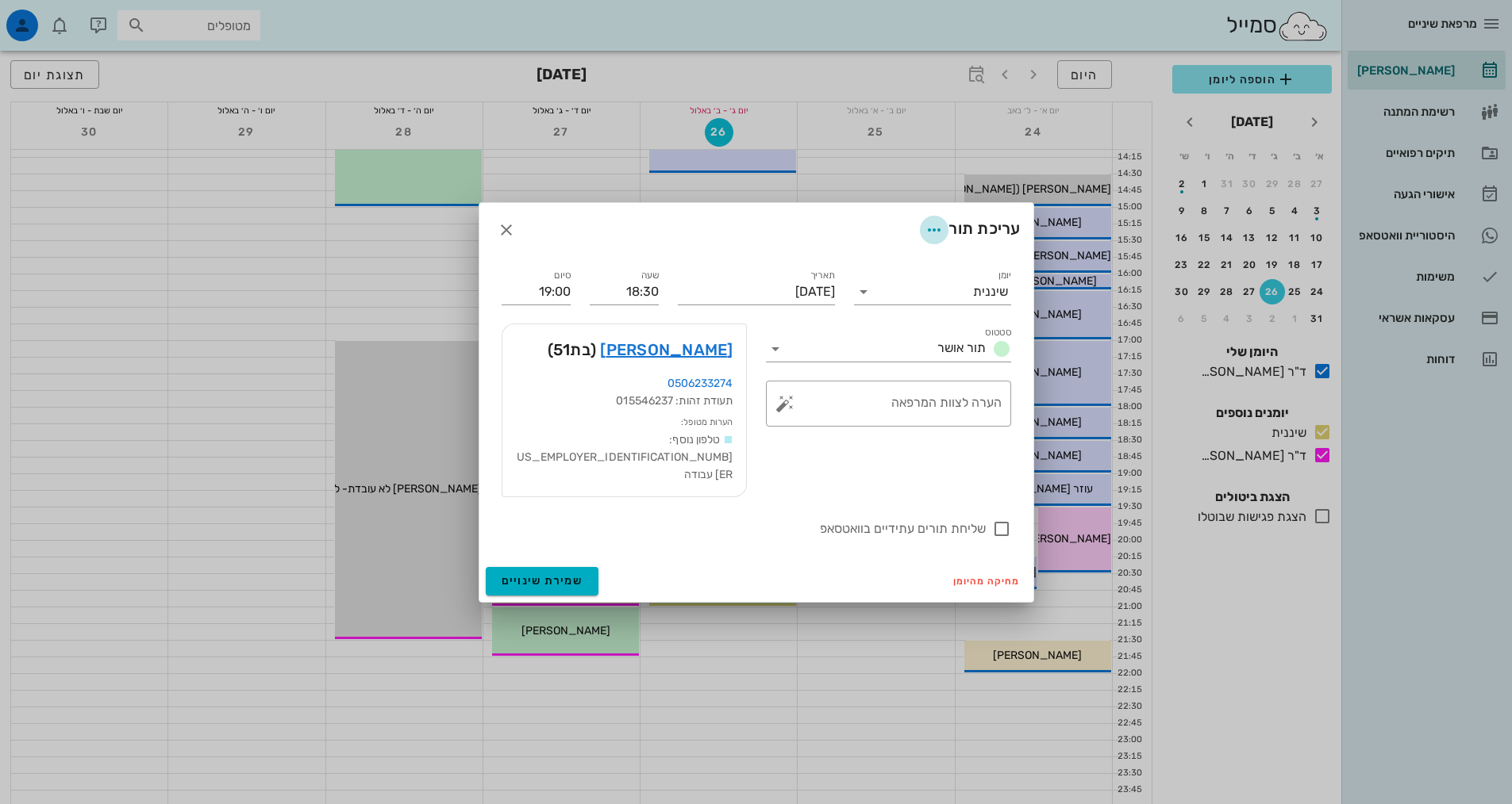
click at [929, 240] on icon "button" at bounding box center [934, 230] width 19 height 19
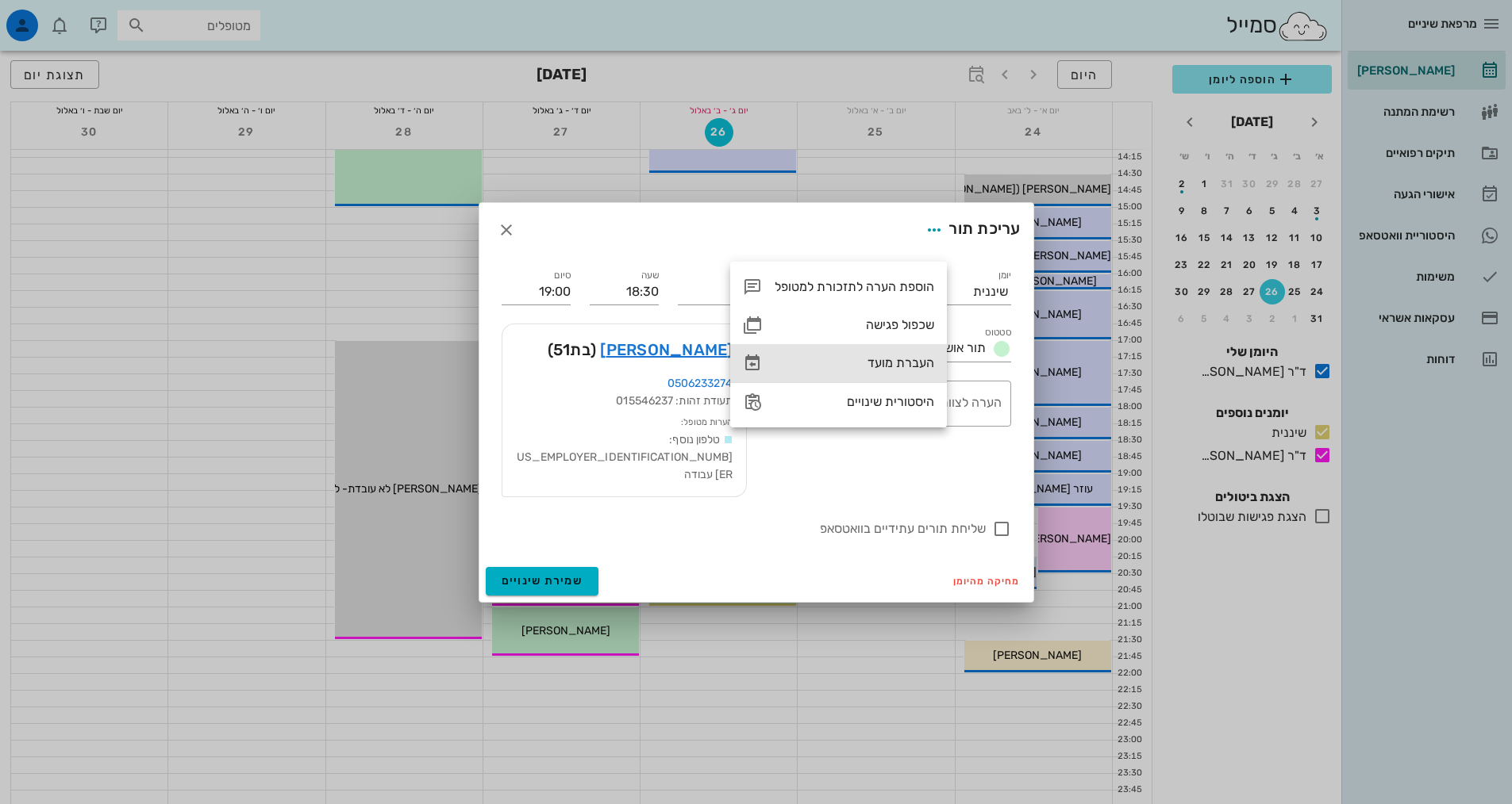
click at [919, 364] on div "העברת מועד" at bounding box center [854, 363] width 159 height 15
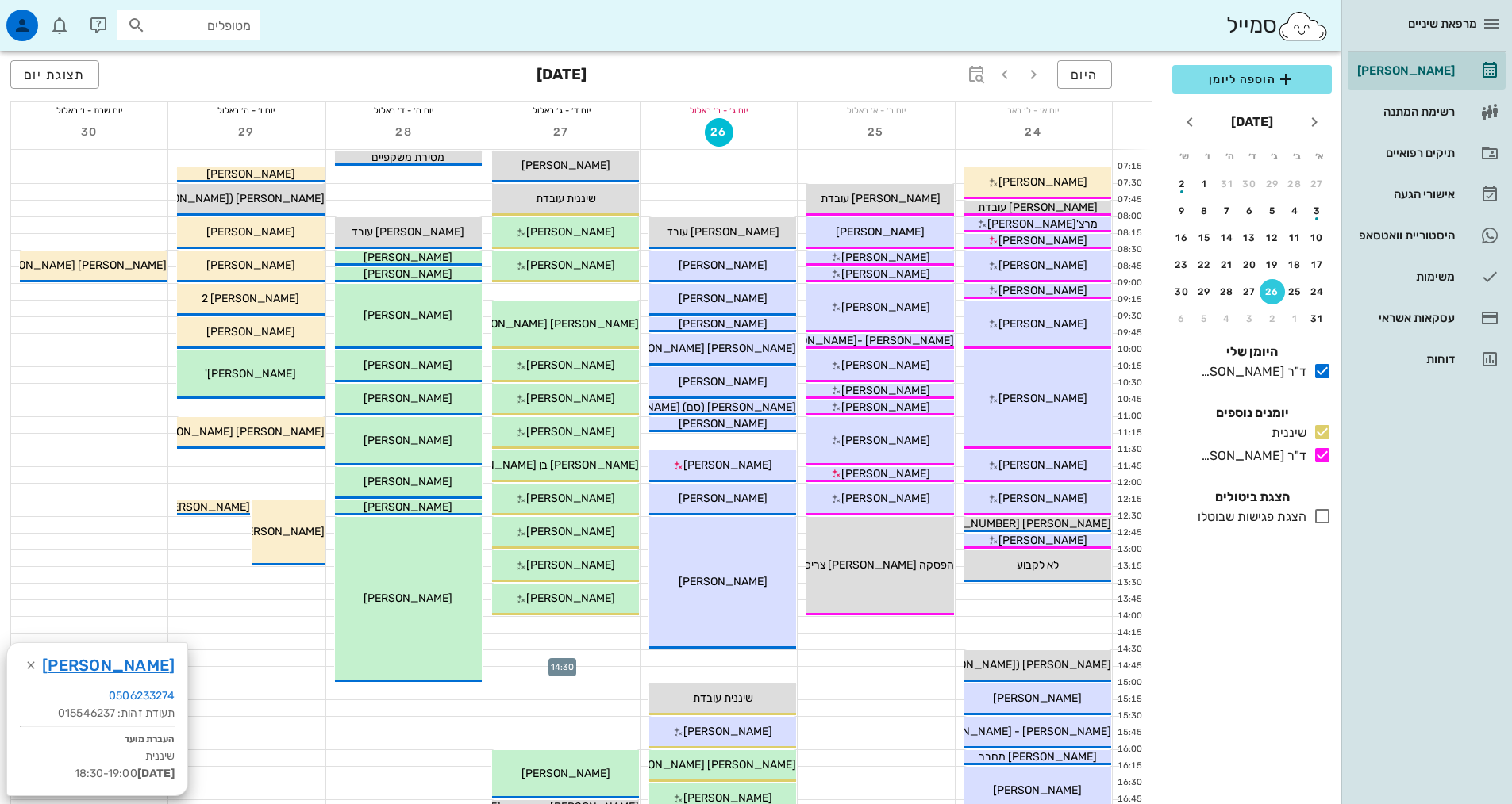
click at [601, 651] on div at bounding box center [561, 658] width 156 height 16
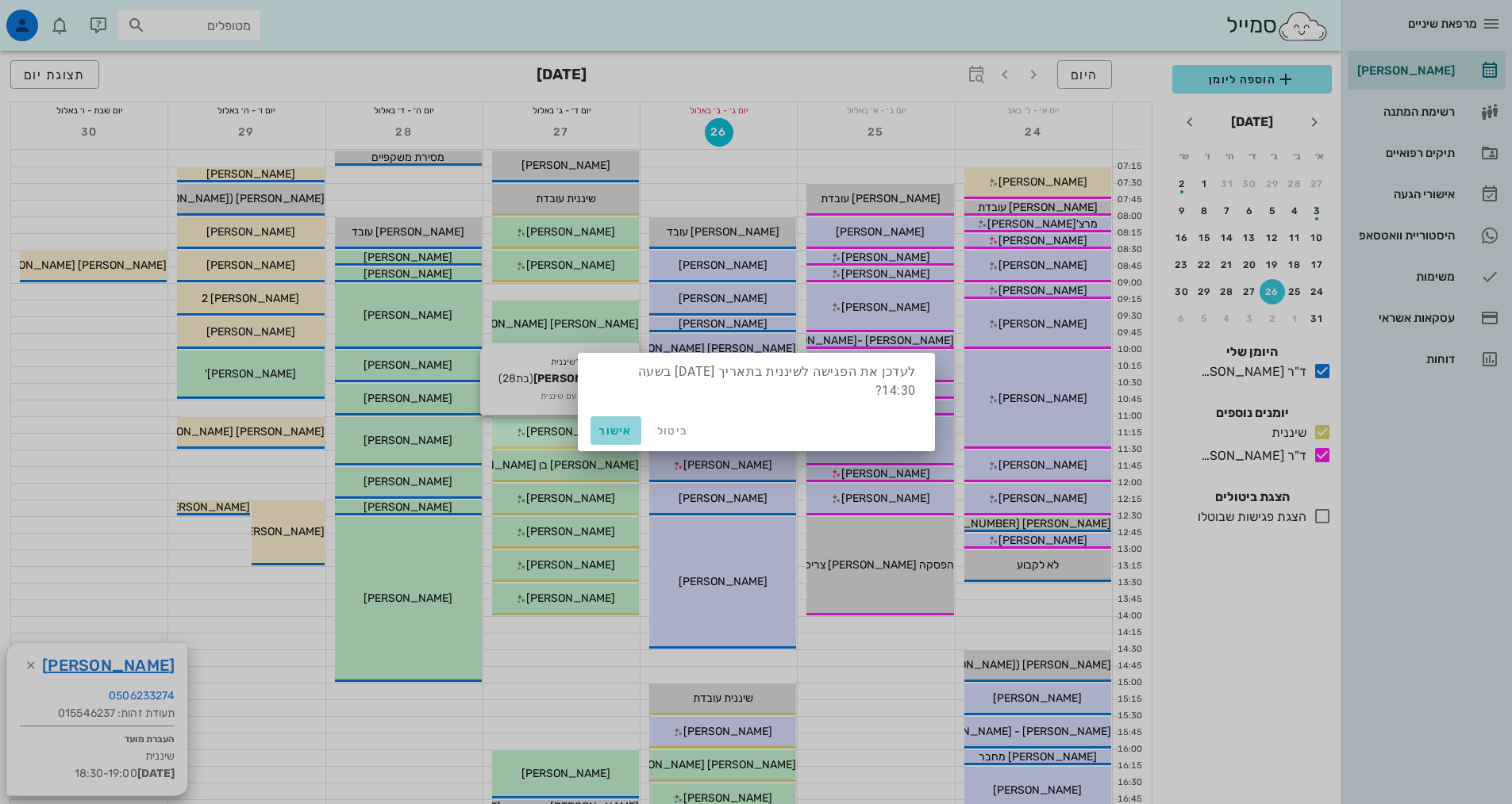
drag, startPoint x: 612, startPoint y: 425, endPoint x: 626, endPoint y: 435, distance: 17.2
click at [613, 425] on span "אישור" at bounding box center [616, 431] width 38 height 13
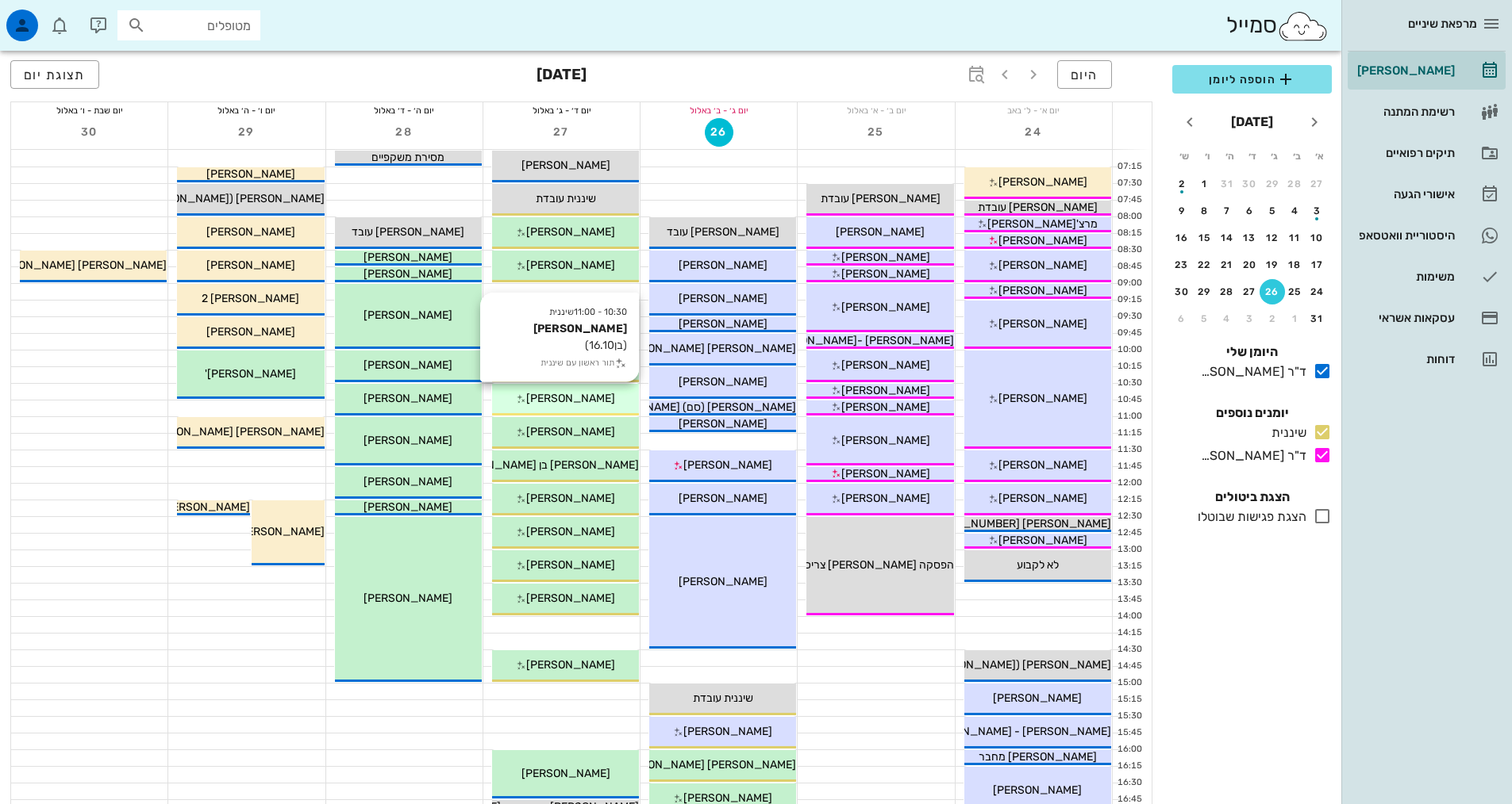
click at [612, 403] on div "[PERSON_NAME]" at bounding box center [565, 398] width 147 height 16
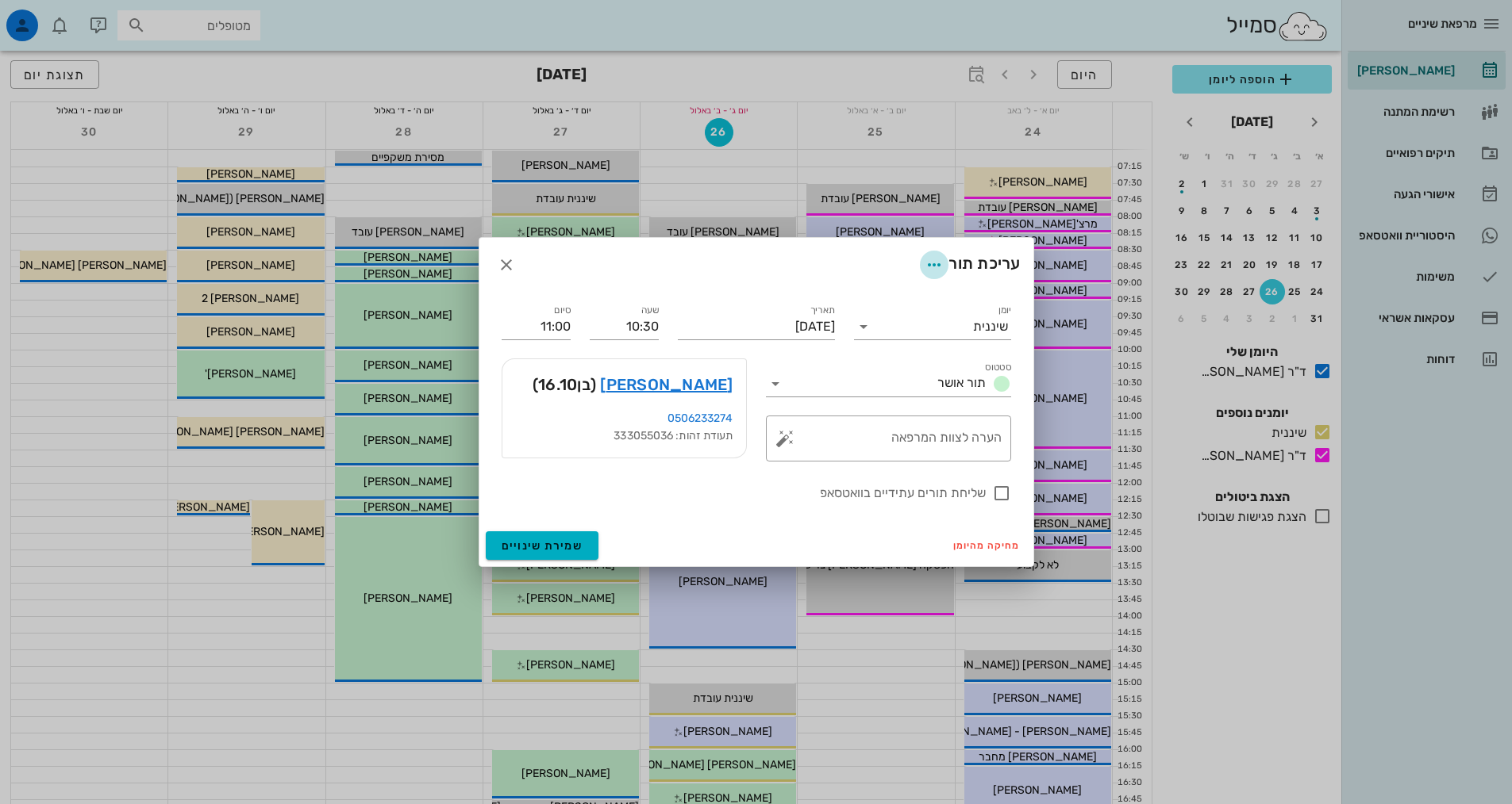
click at [931, 263] on icon "button" at bounding box center [934, 264] width 19 height 19
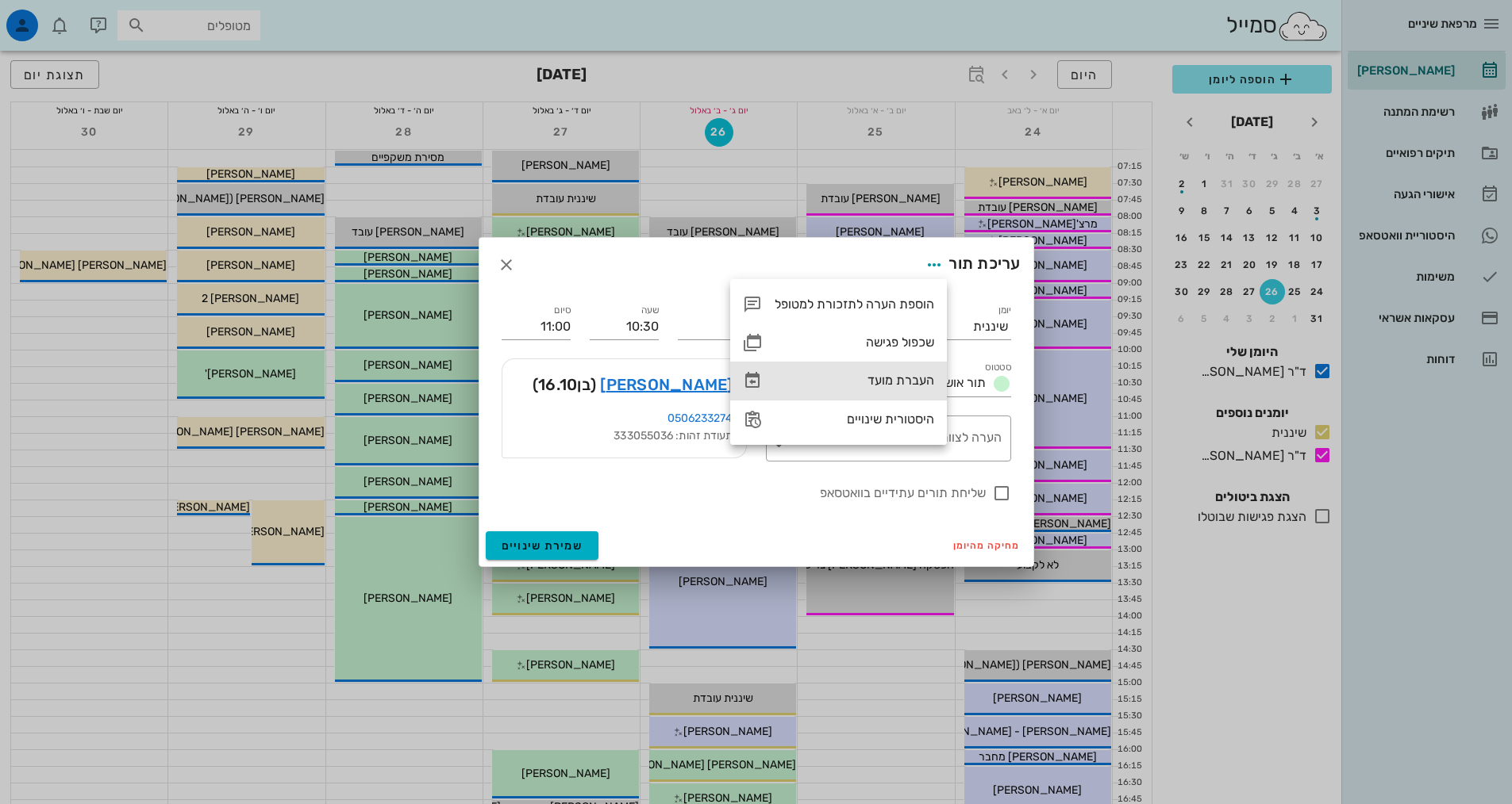
click at [921, 377] on div "העברת מועד" at bounding box center [854, 380] width 159 height 15
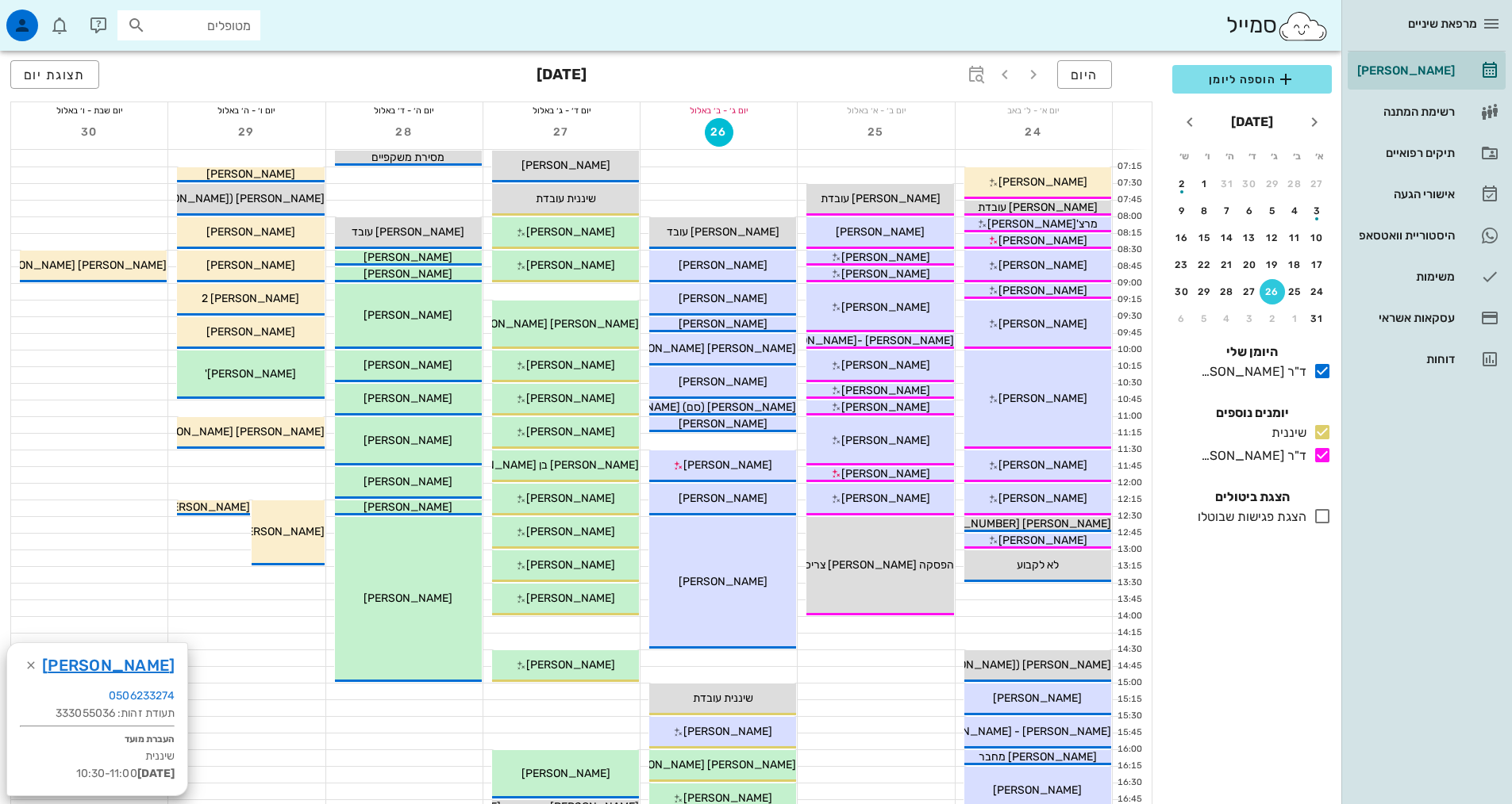
scroll to position [476, 0]
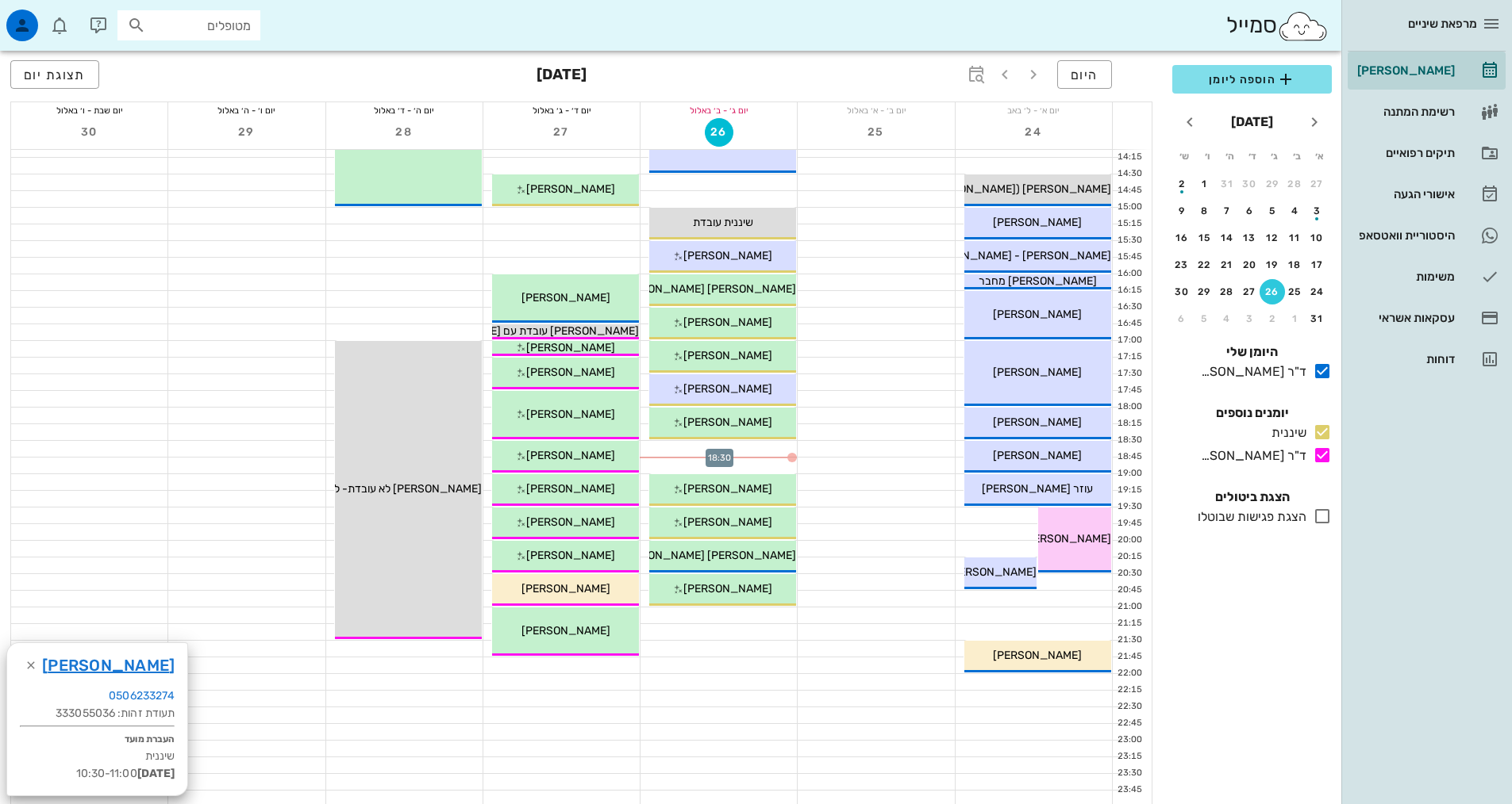
click at [781, 444] on div at bounding box center [718, 448] width 156 height 16
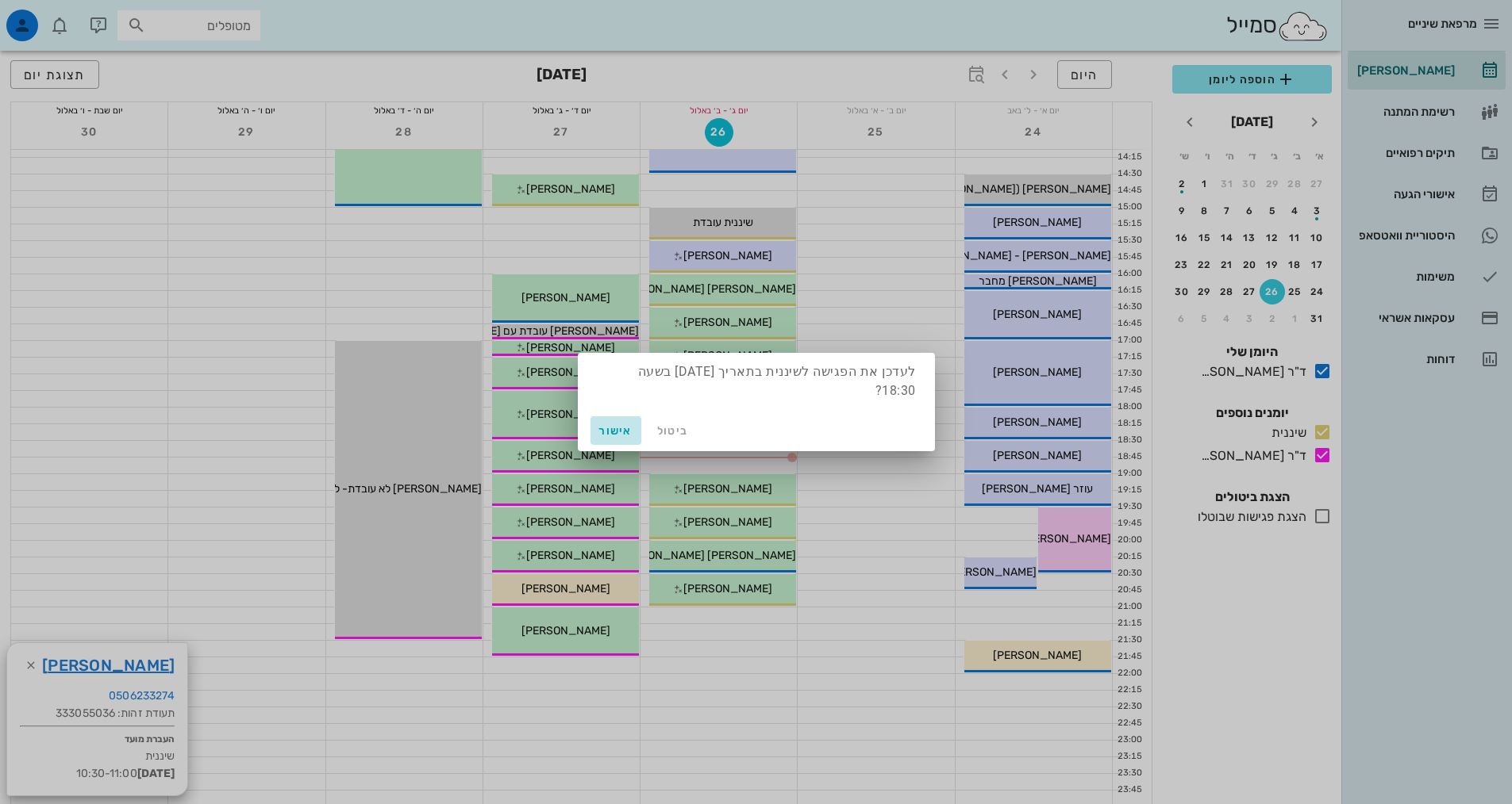
click at [626, 434] on span "אישור" at bounding box center [616, 431] width 38 height 13
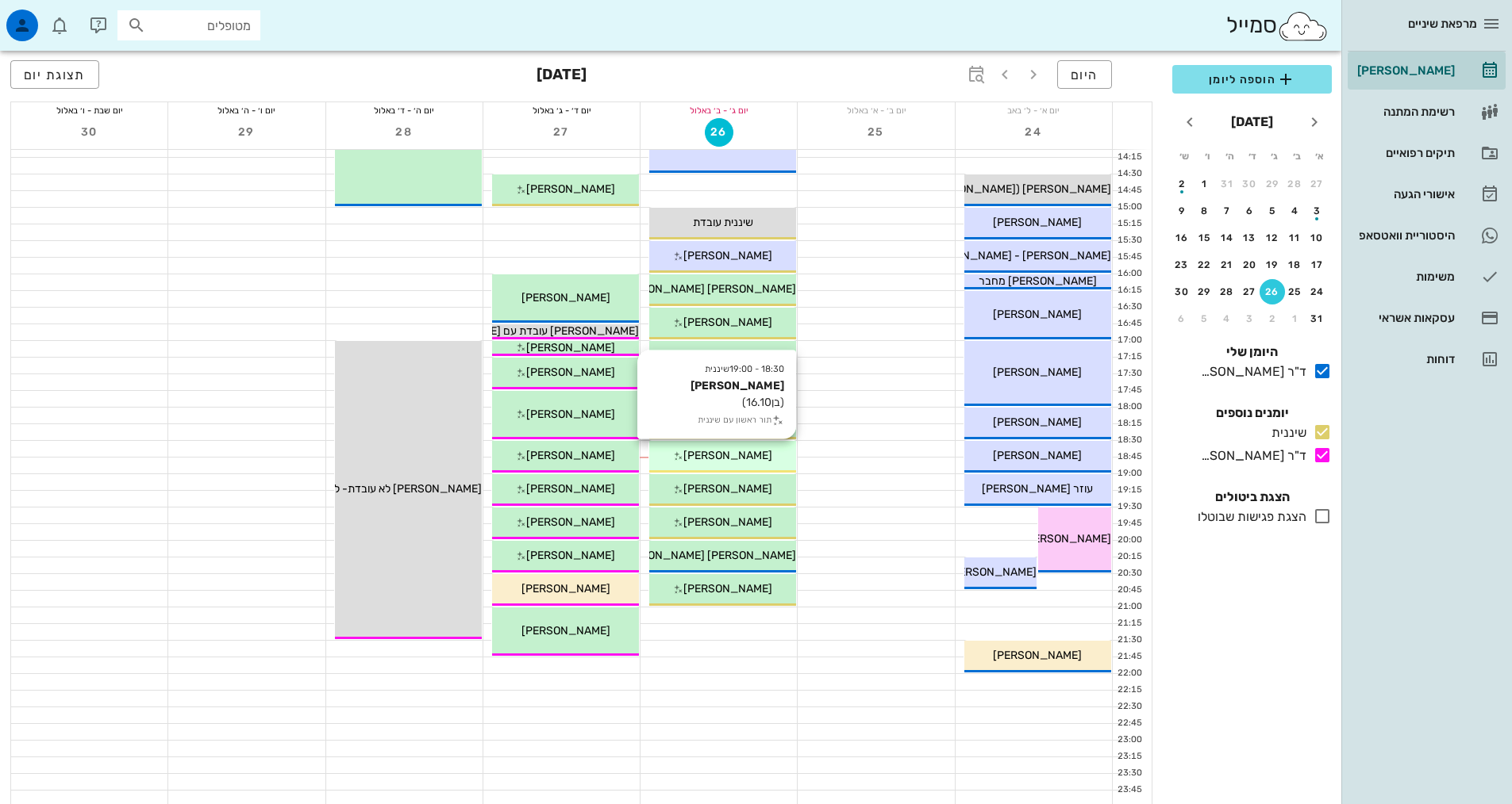
click at [739, 465] on div "18:30 - 19:00 שיננית [PERSON_NAME] (בן 16.10 ) תור ראשון עם שיננית [PERSON_NAME]" at bounding box center [722, 456] width 147 height 32
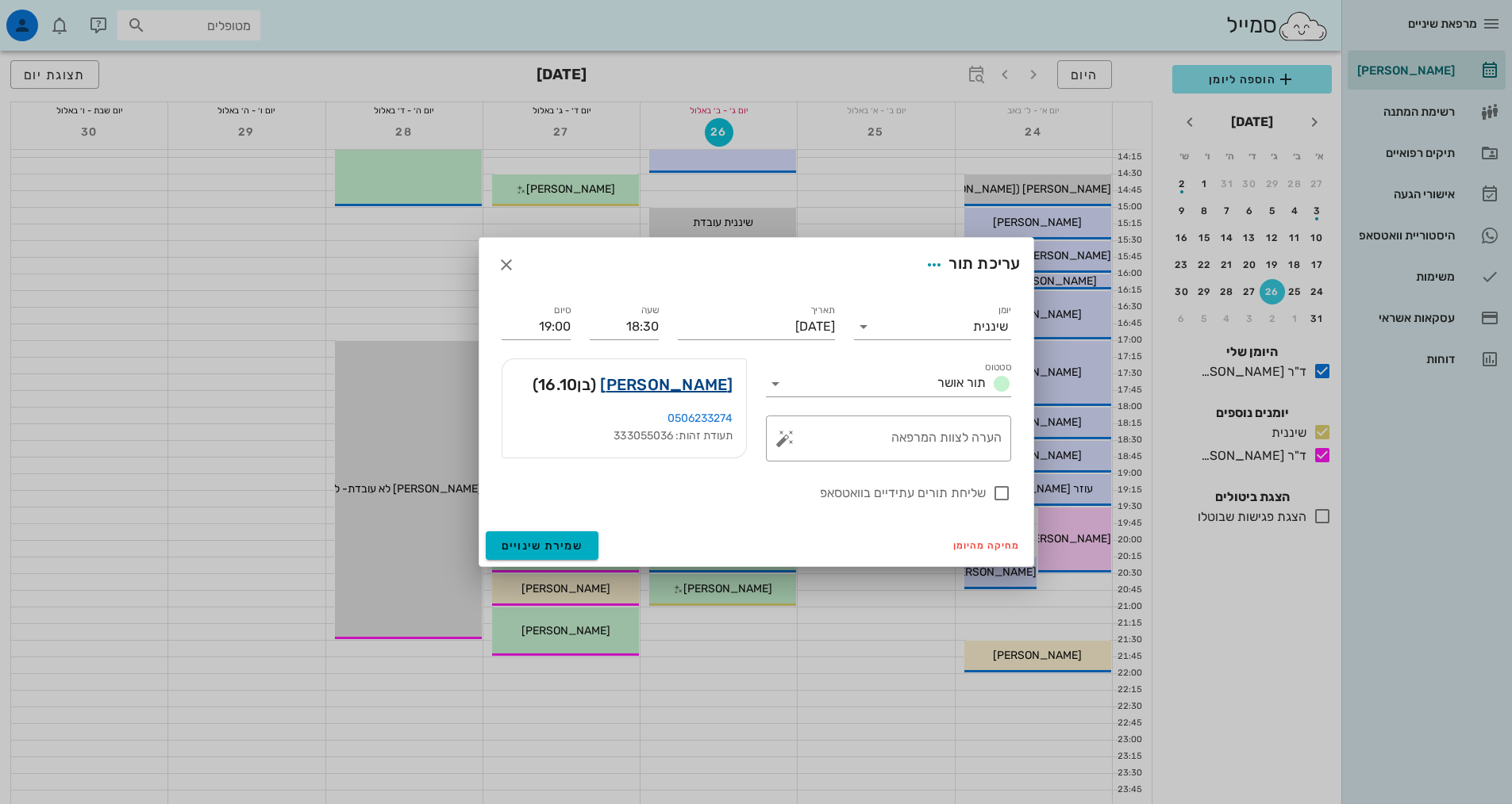
click at [704, 378] on link "[PERSON_NAME]" at bounding box center [666, 384] width 132 height 25
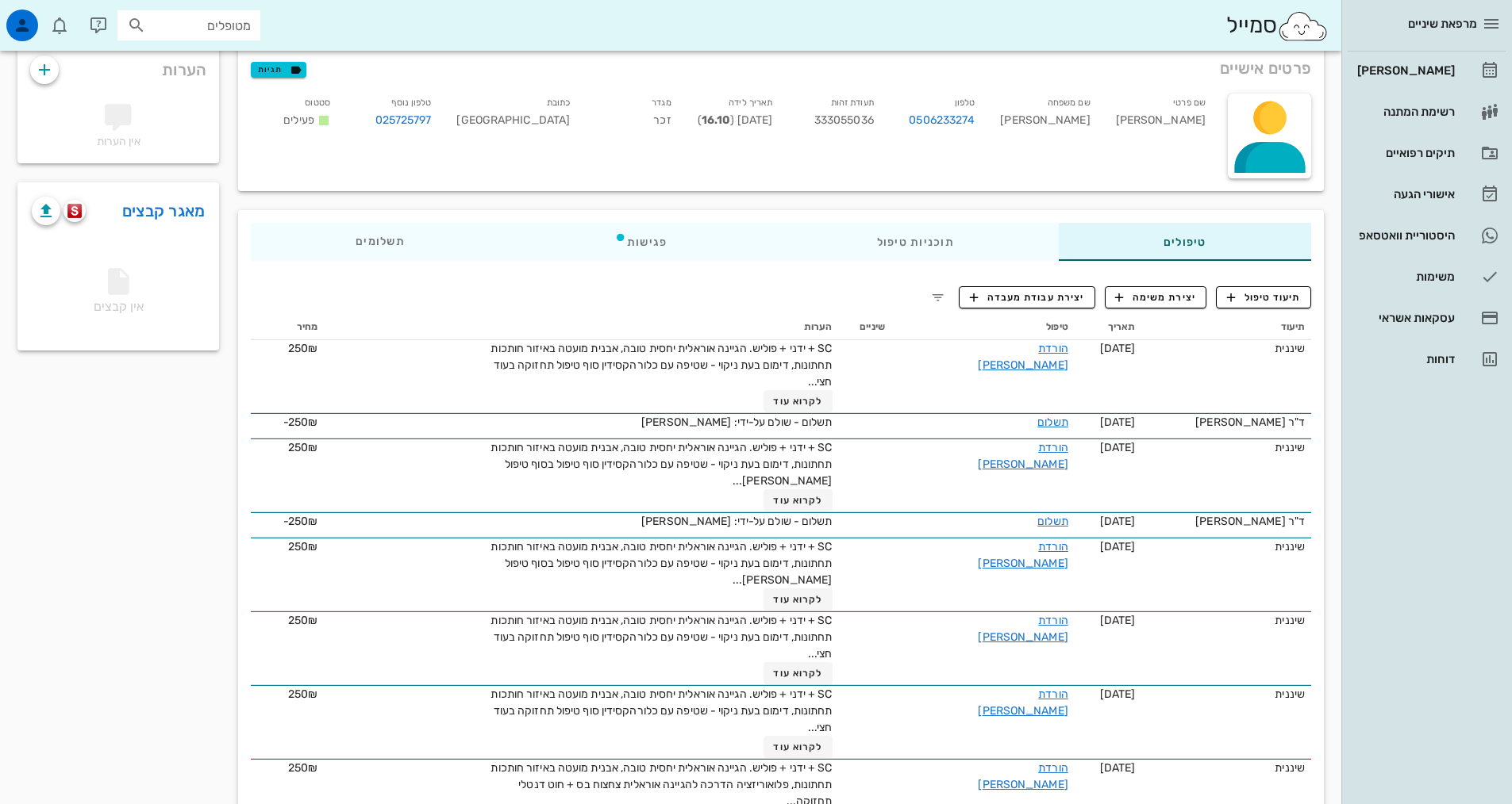
scroll to position [80, 0]
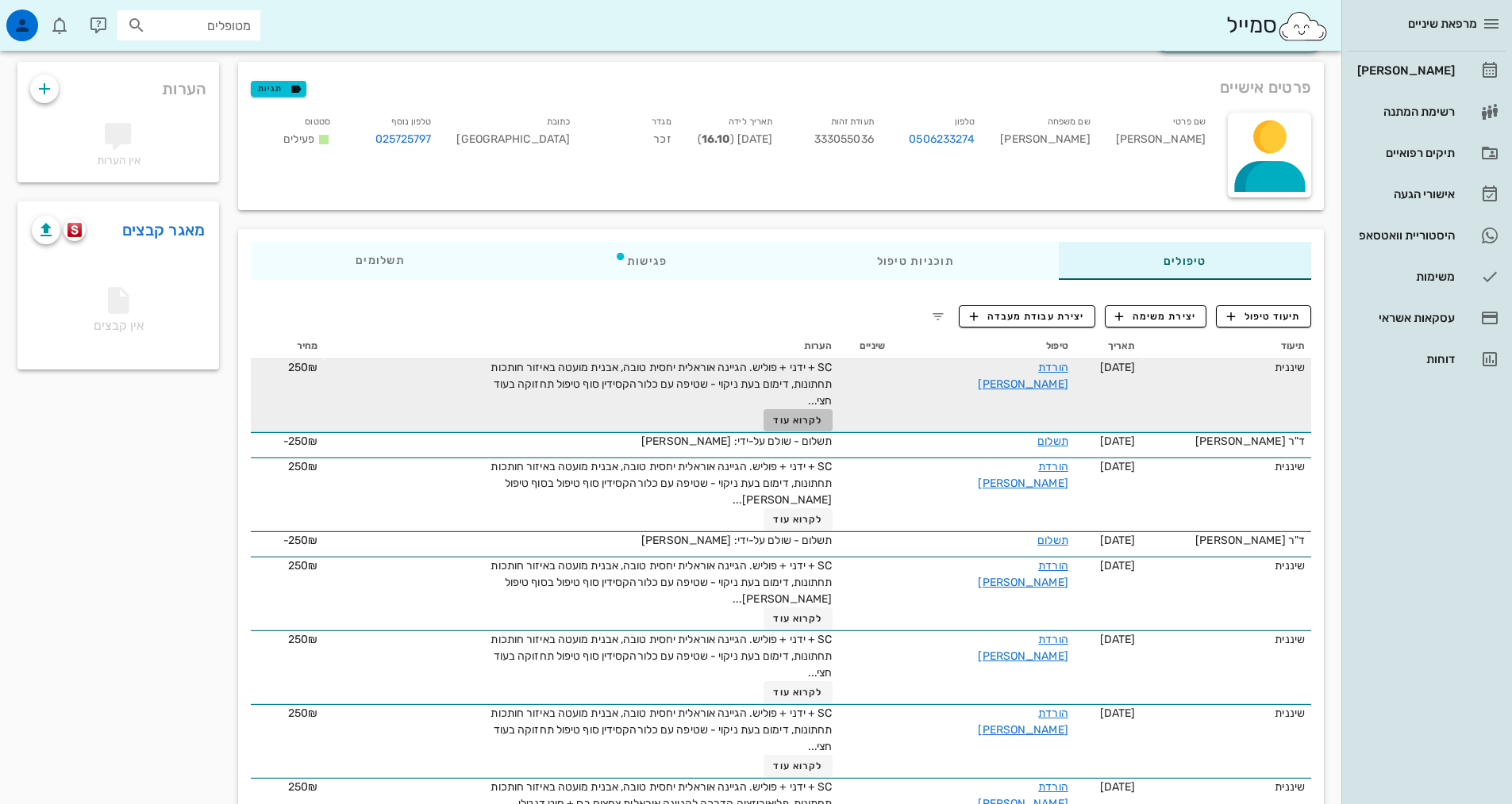
click at [822, 424] on span "לקרוא עוד" at bounding box center [797, 421] width 49 height 11
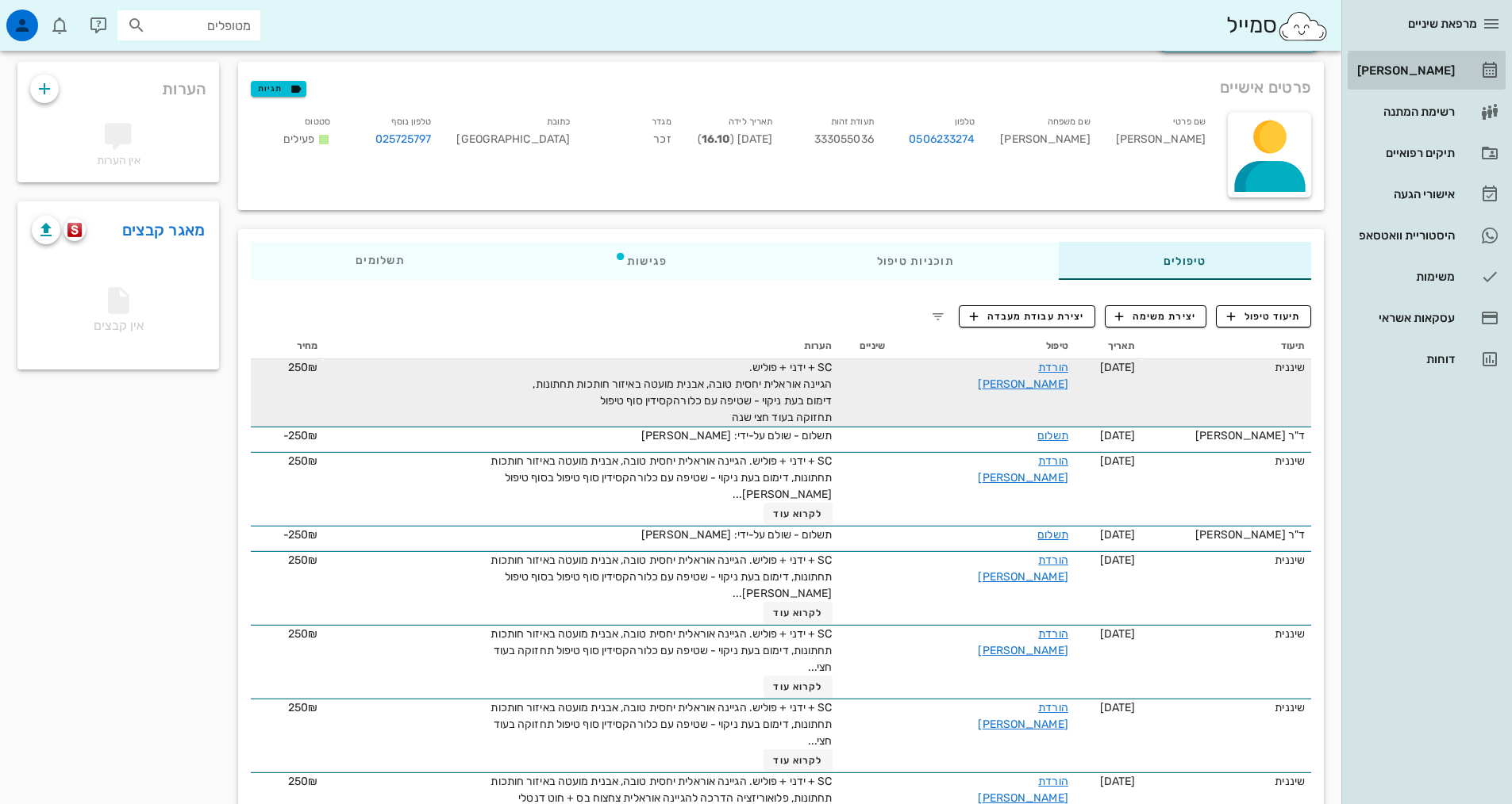
click at [1440, 67] on div "[PERSON_NAME]" at bounding box center [1404, 70] width 101 height 12
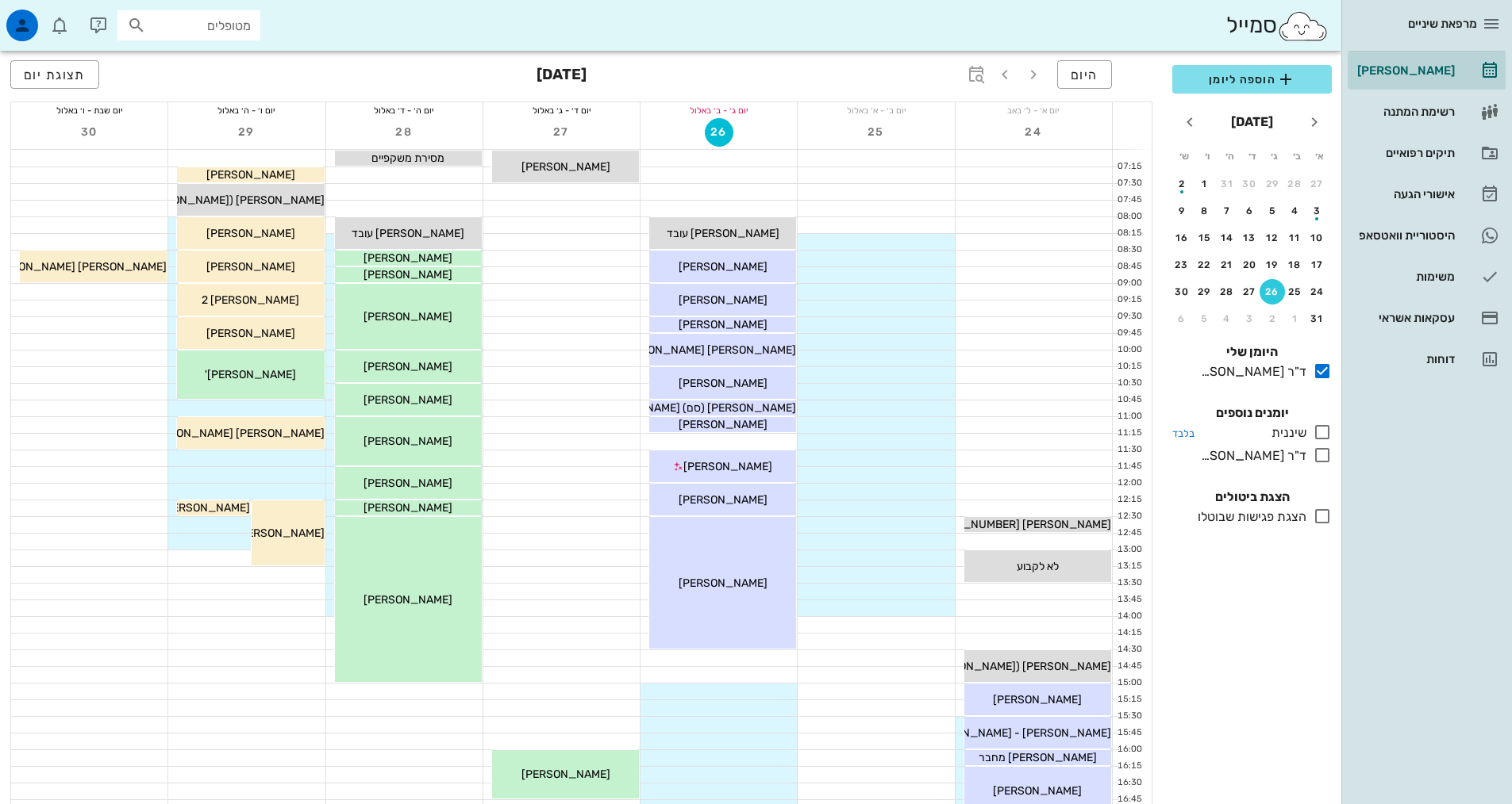
click at [1324, 429] on icon at bounding box center [1322, 432] width 19 height 19
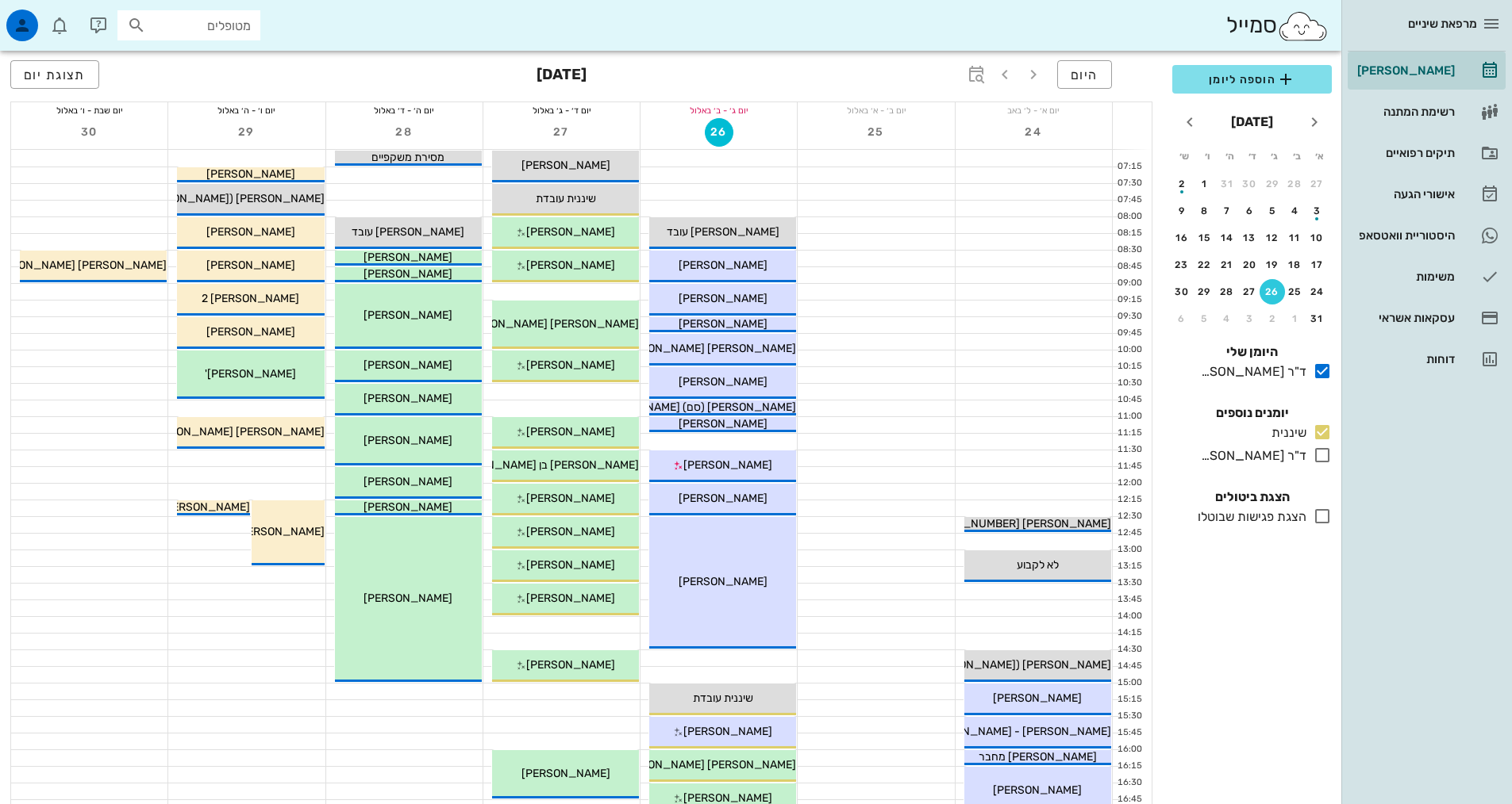
scroll to position [397, 0]
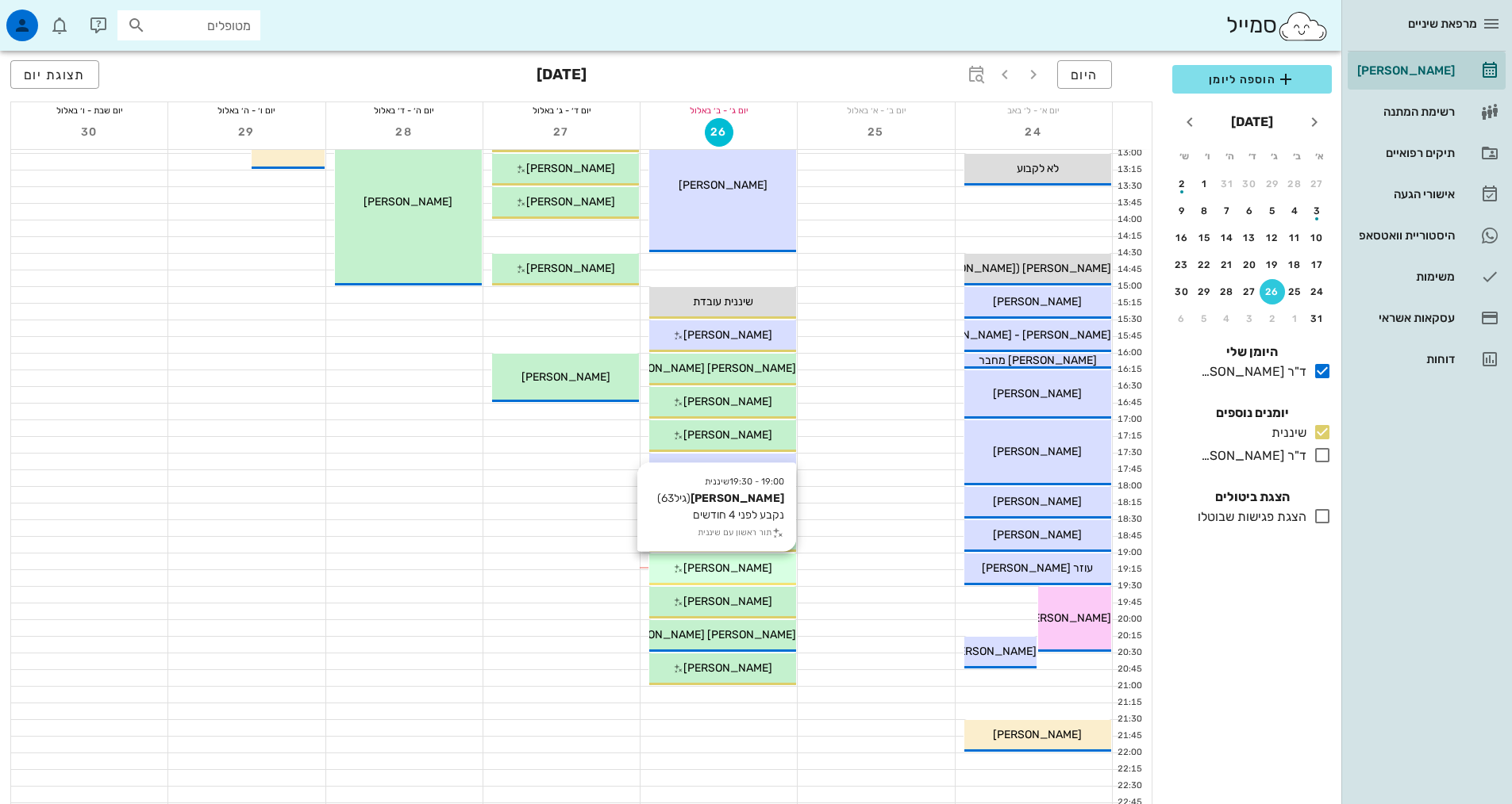
click at [711, 560] on div "[PERSON_NAME]" at bounding box center [722, 567] width 147 height 16
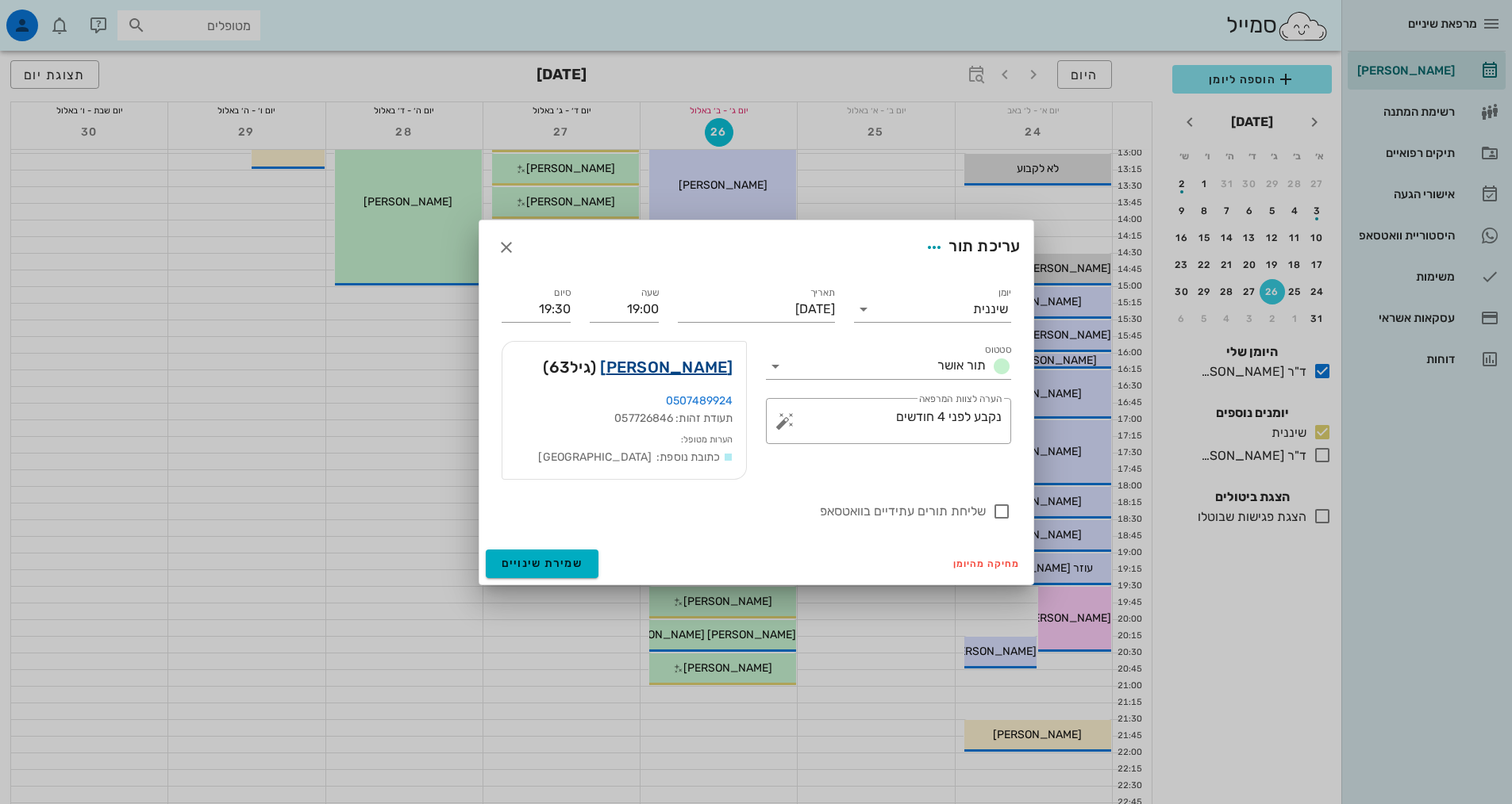
click at [684, 359] on link "[PERSON_NAME]" at bounding box center [666, 367] width 132 height 25
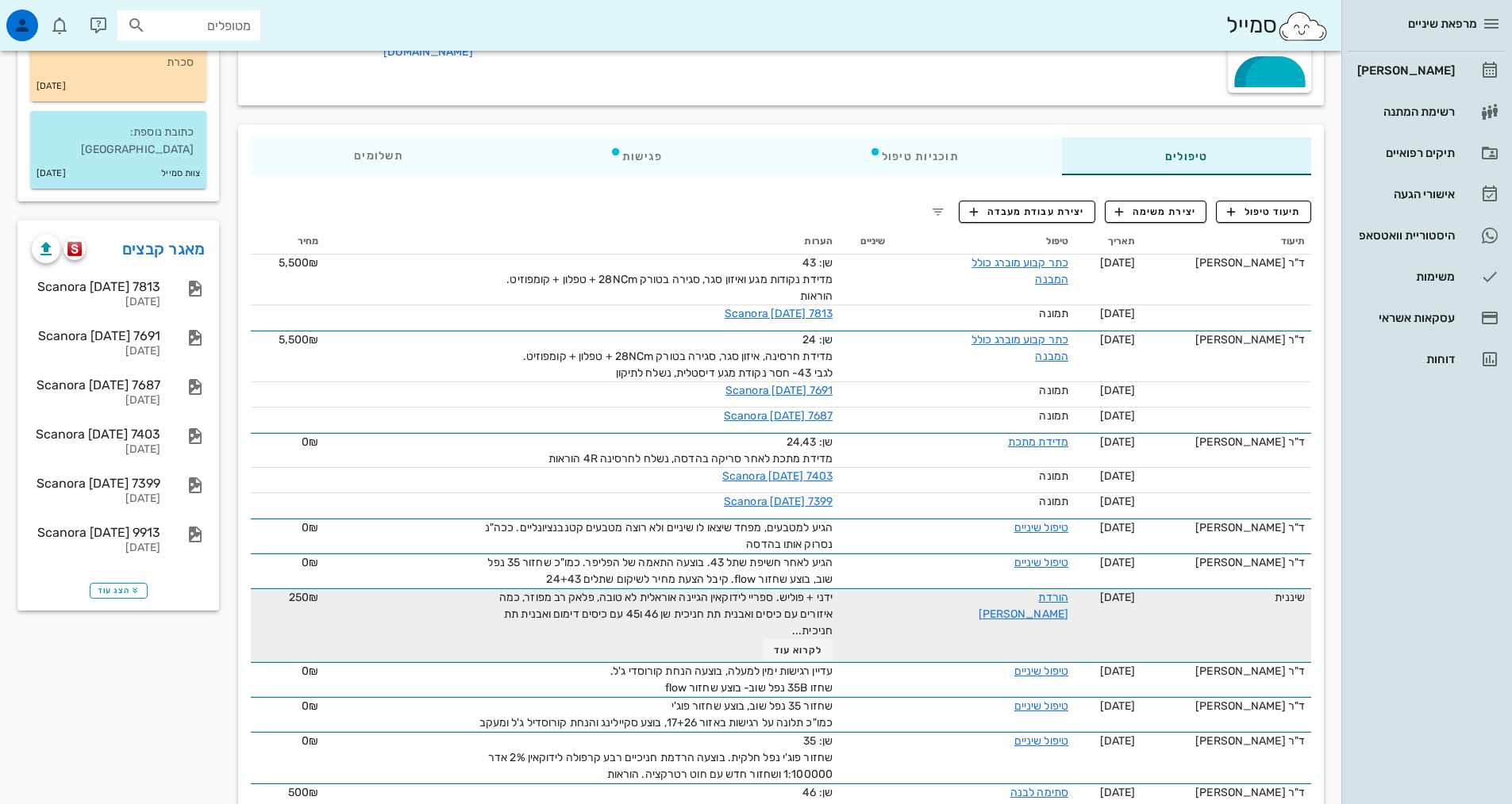
scroll to position [317, 0]
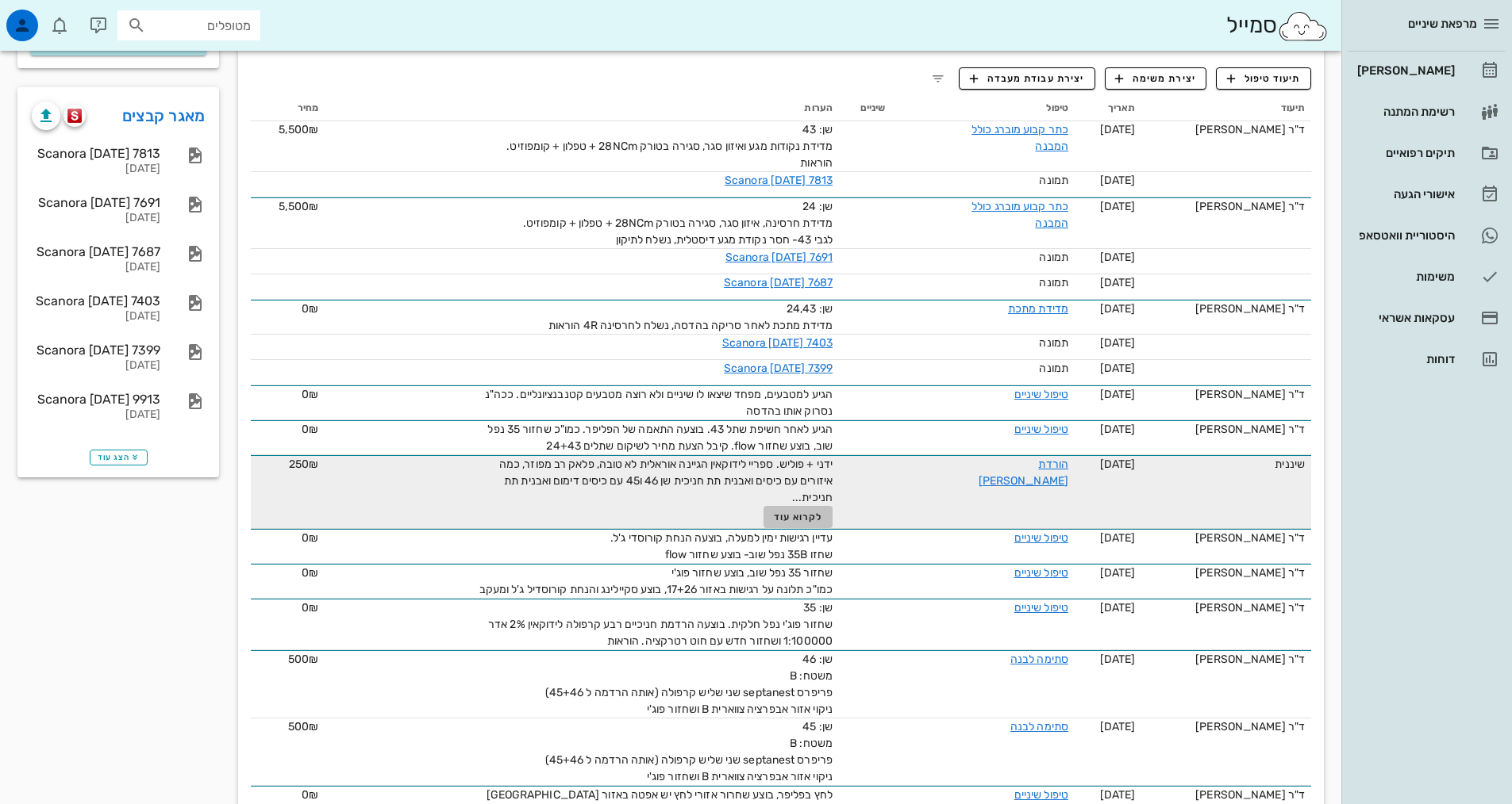
click at [792, 525] on button "לקרוא עוד" at bounding box center [798, 517] width 69 height 22
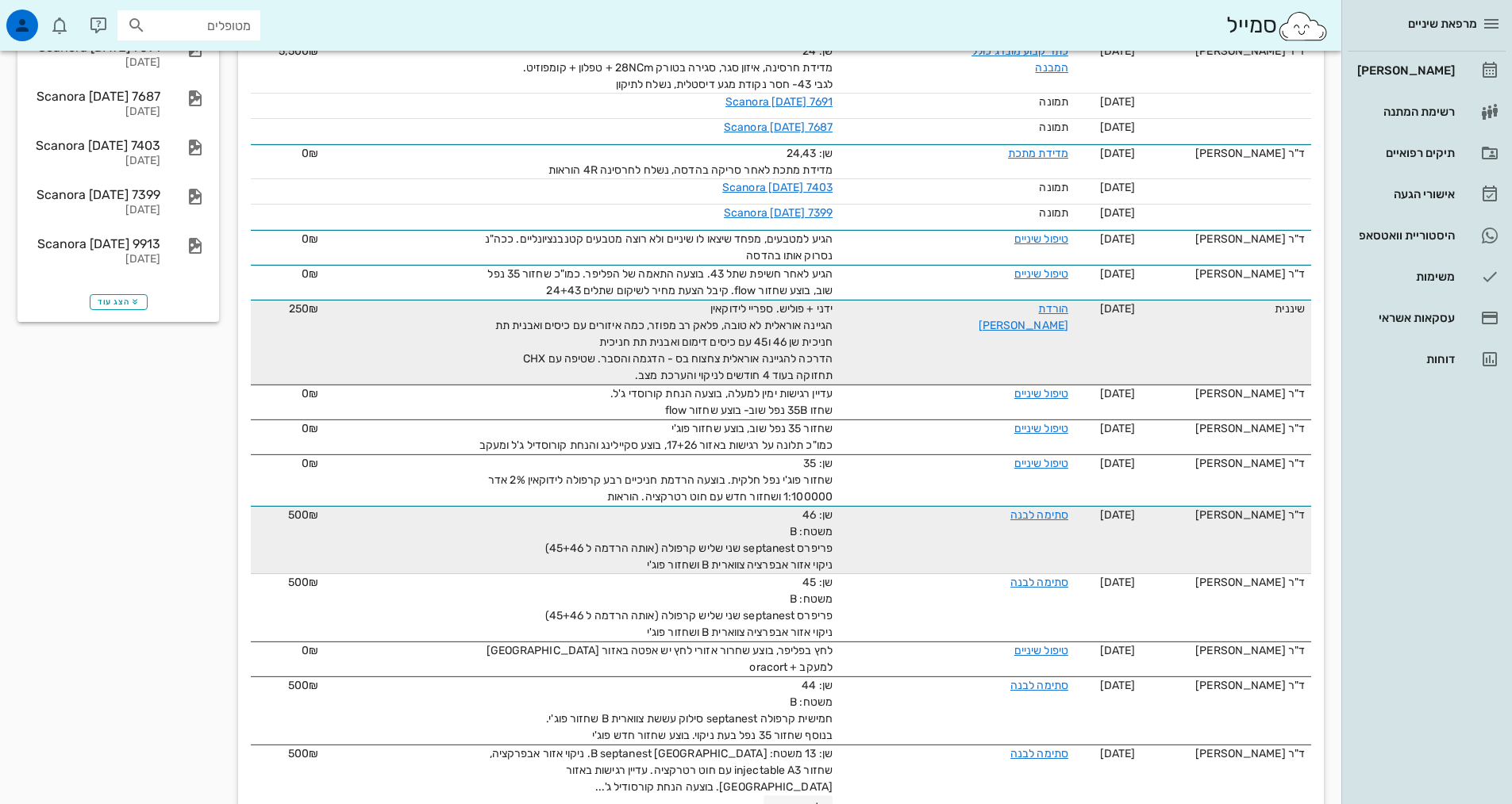
scroll to position [458, 0]
